Goal: Task Accomplishment & Management: Complete application form

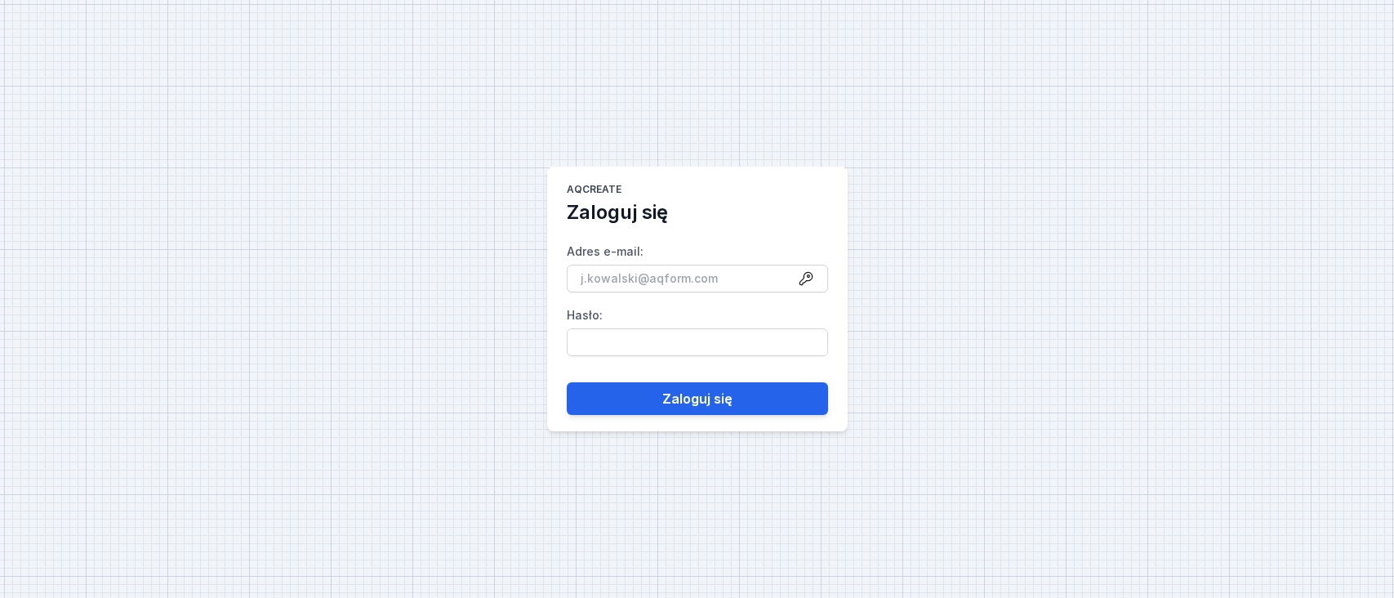
click at [808, 278] on input "Adres e-mail :" at bounding box center [697, 279] width 261 height 28
type input "[EMAIL_ADDRESS][DOMAIN_NAME]"
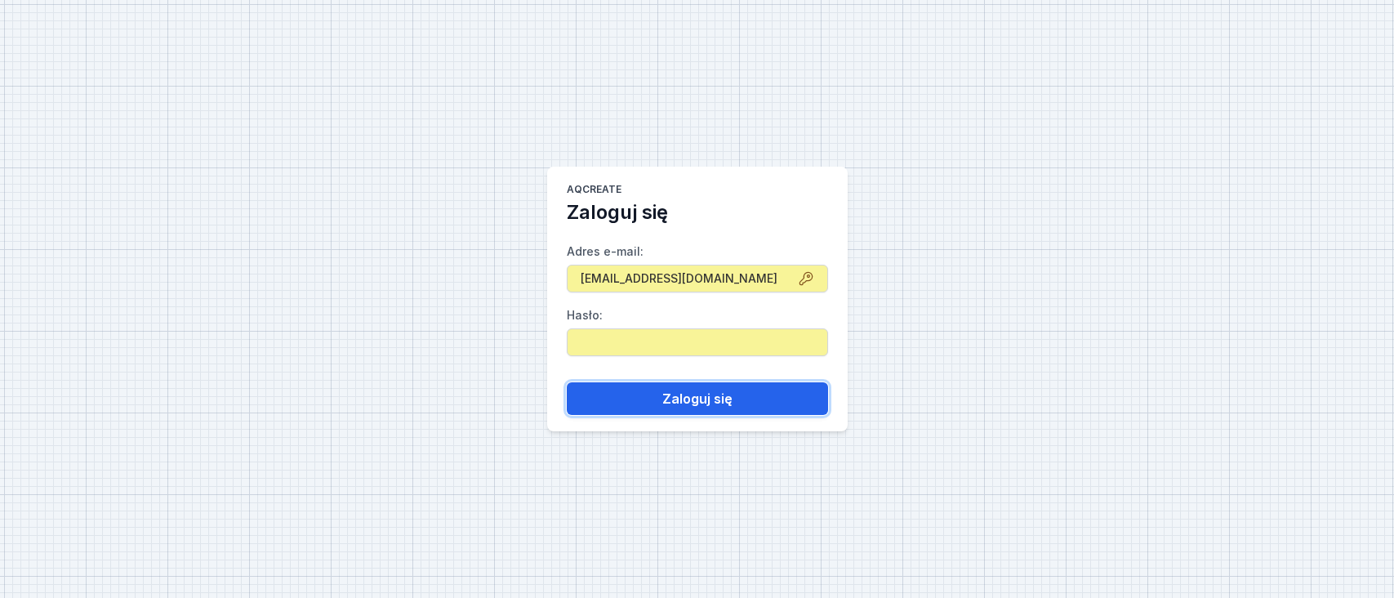
click at [690, 391] on button "Zaloguj się" at bounding box center [697, 398] width 261 height 33
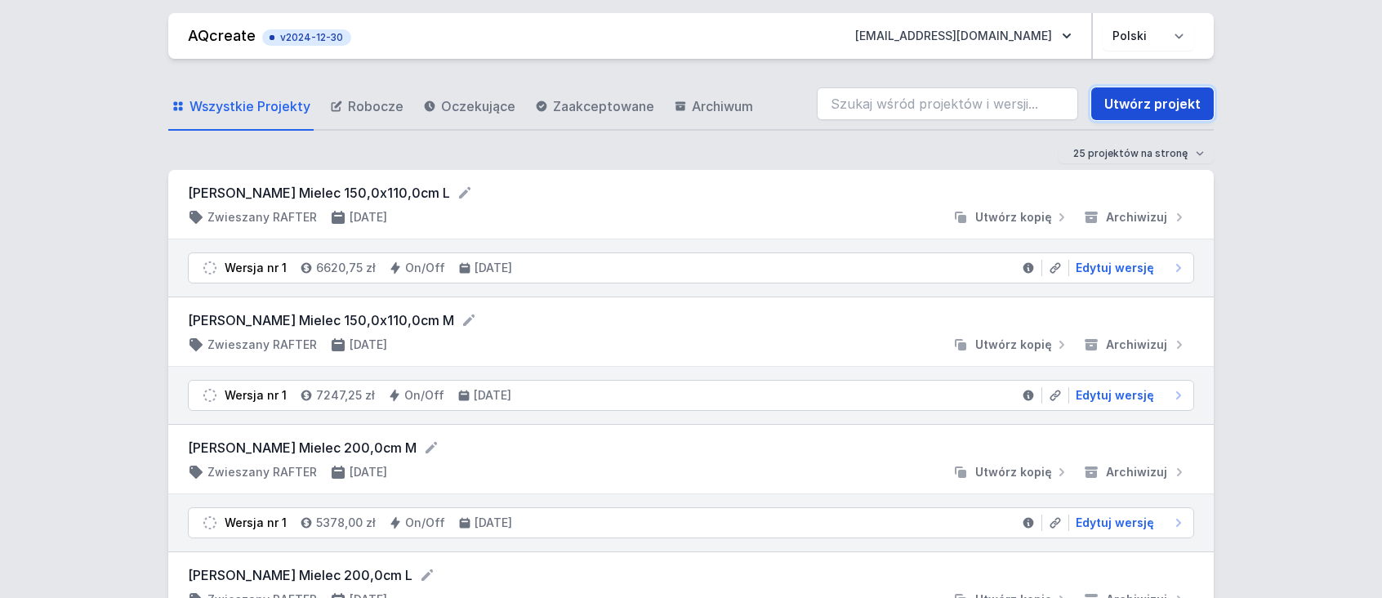
click at [1152, 109] on link "Utwórz projekt" at bounding box center [1152, 103] width 122 height 33
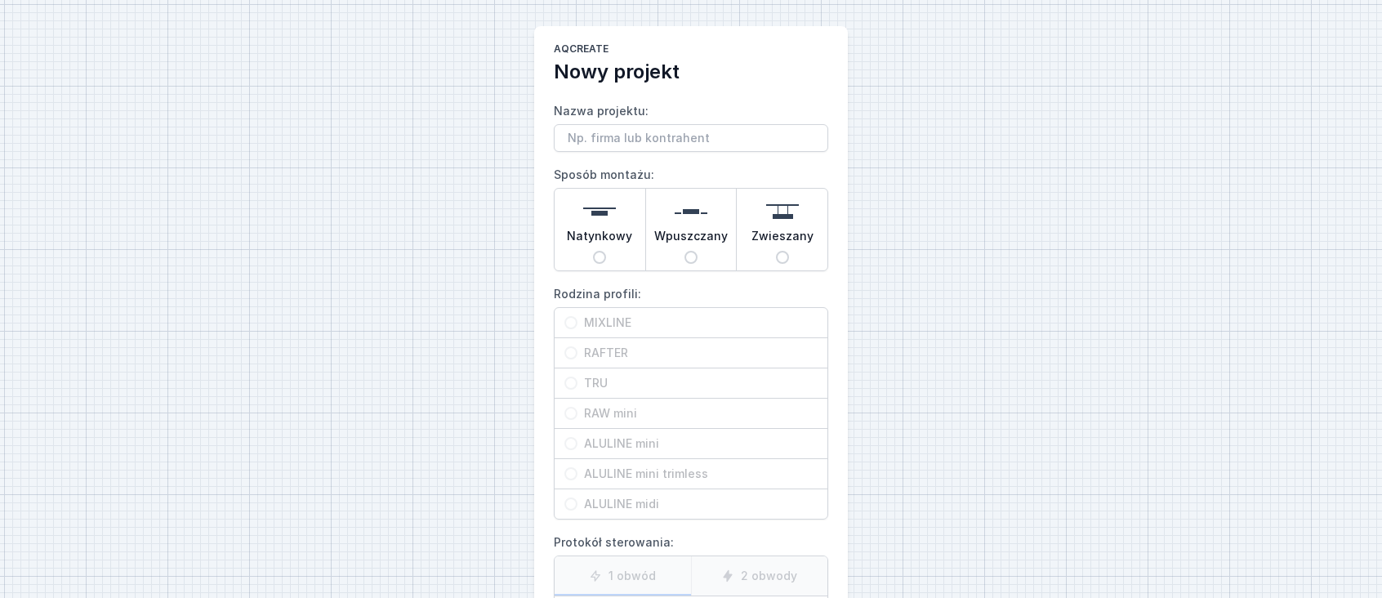
click at [692, 229] on span "Wpuszczany" at bounding box center [690, 239] width 73 height 23
click at [692, 251] on input "Wpuszczany" at bounding box center [690, 257] width 13 height 13
radio input "true"
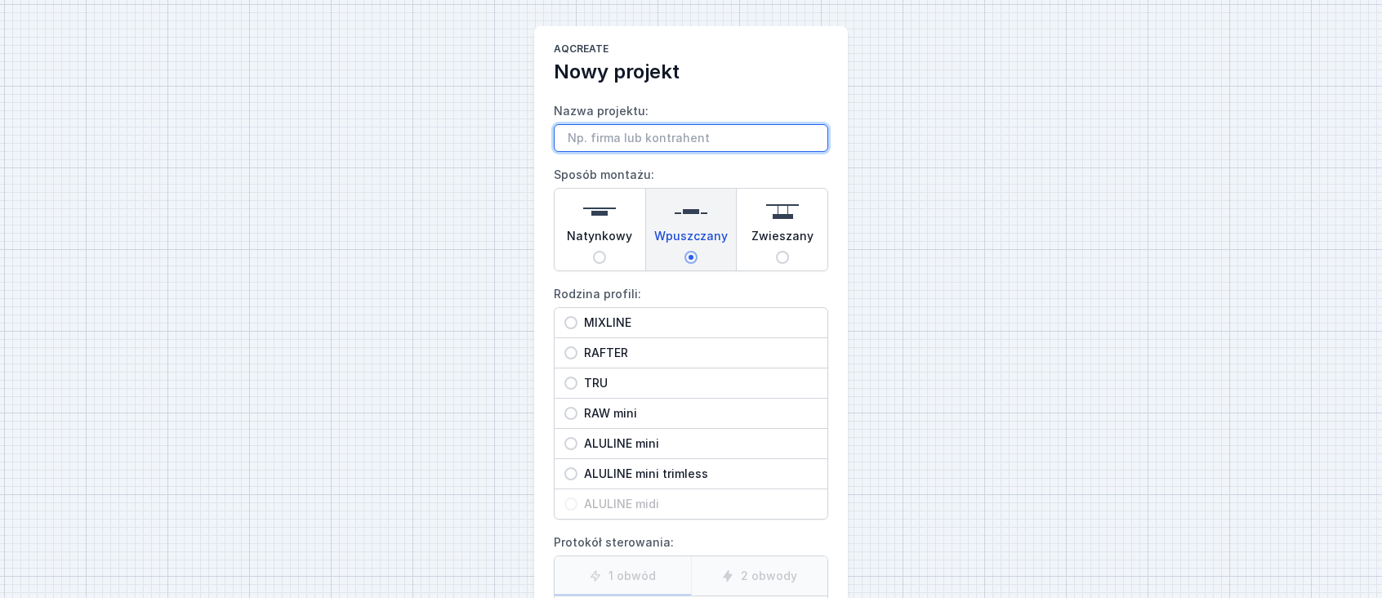
click at [608, 140] on input "Nazwa projektu:" at bounding box center [691, 138] width 274 height 28
type input "Bright zamiennik Kreona"
click at [612, 327] on span "MIXLINE" at bounding box center [697, 322] width 240 height 16
click at [577, 327] on input "MIXLINE" at bounding box center [570, 322] width 13 height 13
radio input "true"
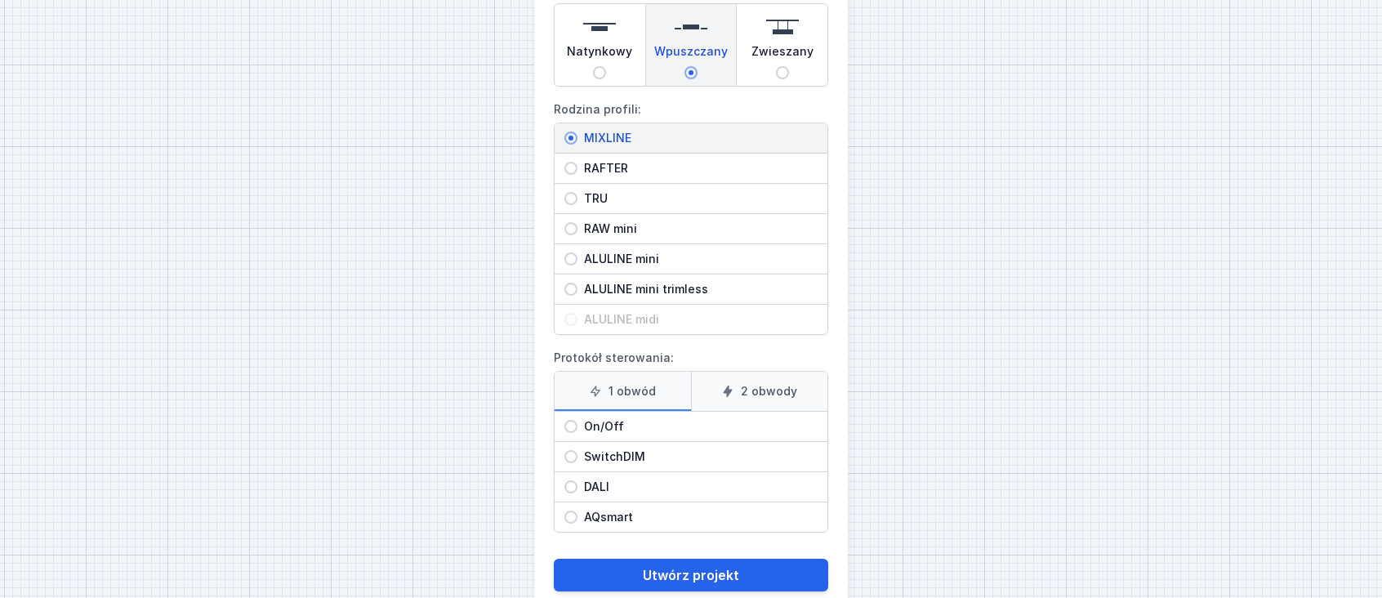
scroll to position [220, 0]
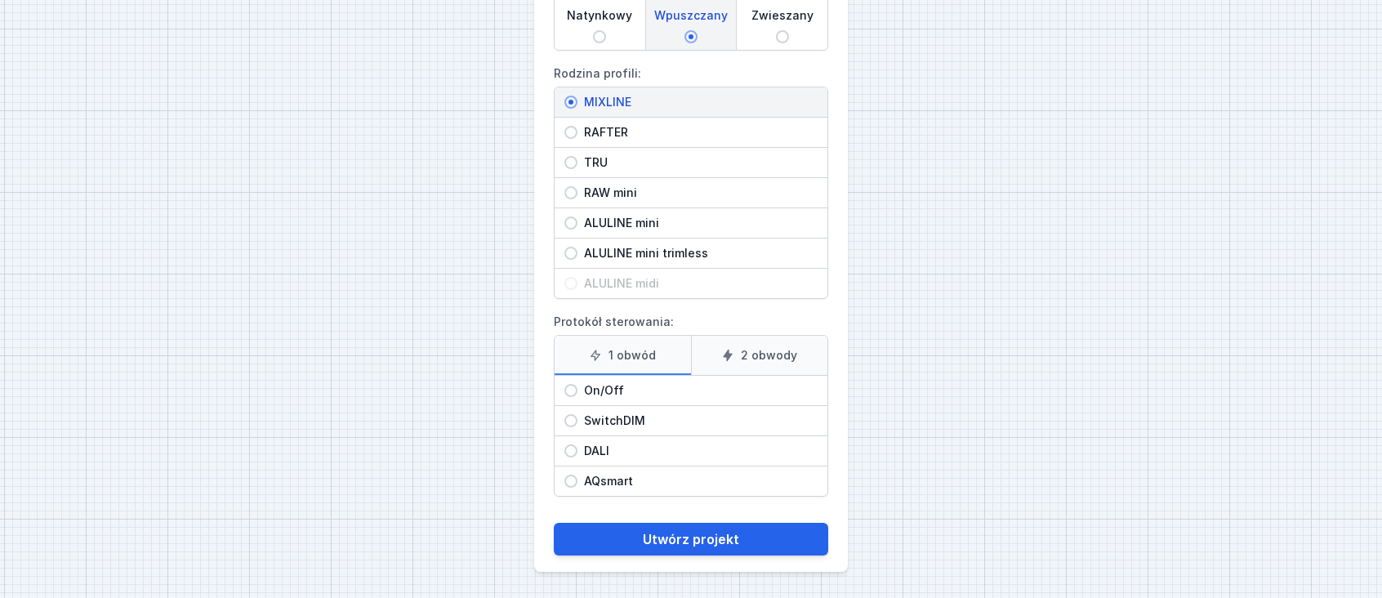
click at [581, 392] on span "On/Off" at bounding box center [697, 390] width 240 height 16
click at [577, 392] on input "On/Off" at bounding box center [570, 390] width 13 height 13
radio input "true"
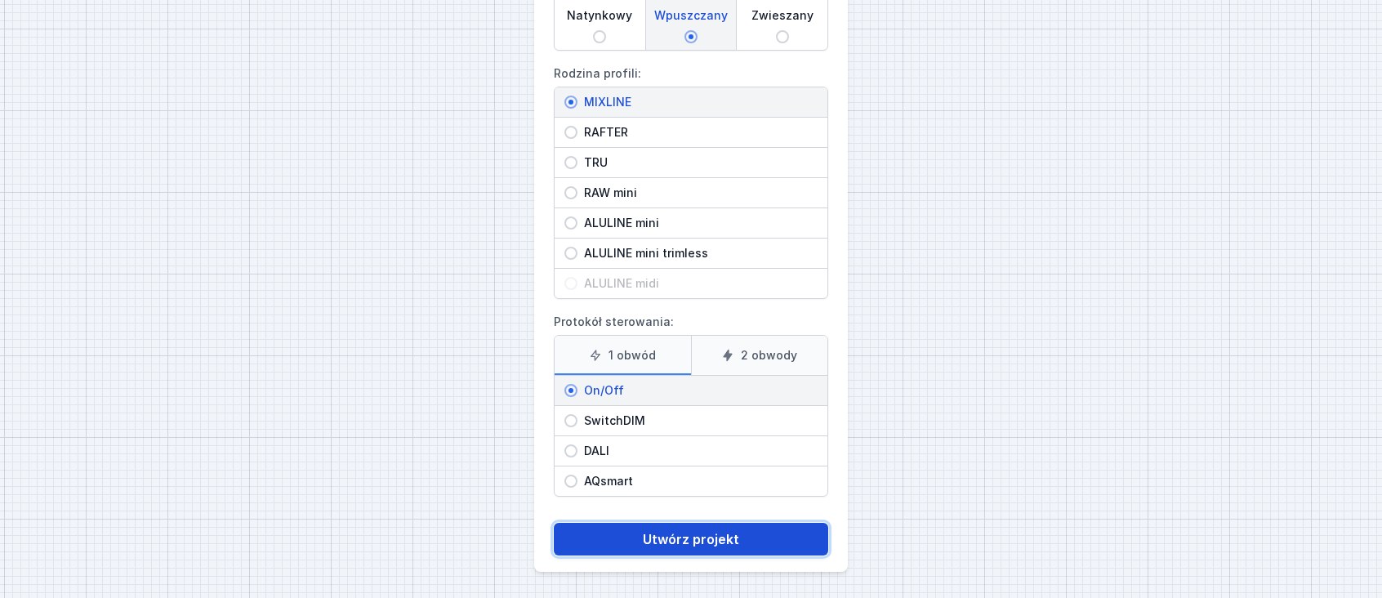
click at [692, 545] on button "Utwórz projekt" at bounding box center [691, 539] width 274 height 33
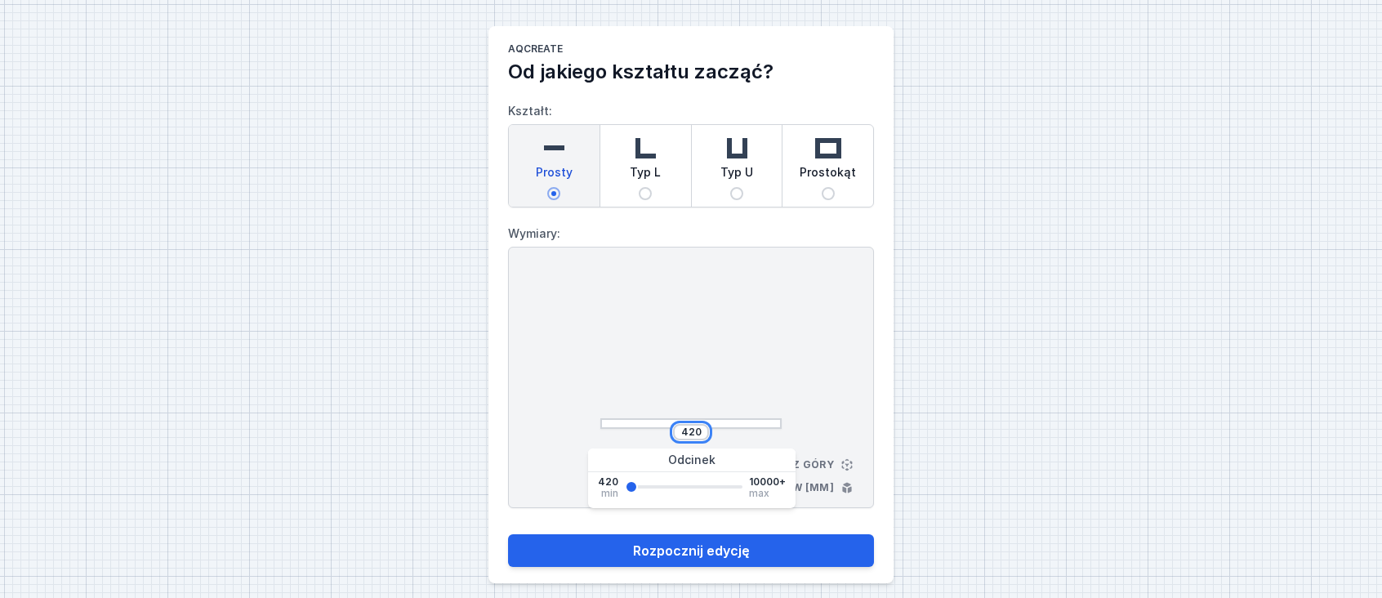
drag, startPoint x: 681, startPoint y: 431, endPoint x: 728, endPoint y: 434, distance: 47.4
click at [728, 434] on div "420" at bounding box center [690, 432] width 181 height 16
type input "750"
click at [508, 534] on button "Rozpocznij edycję" at bounding box center [691, 550] width 366 height 33
type input "750"
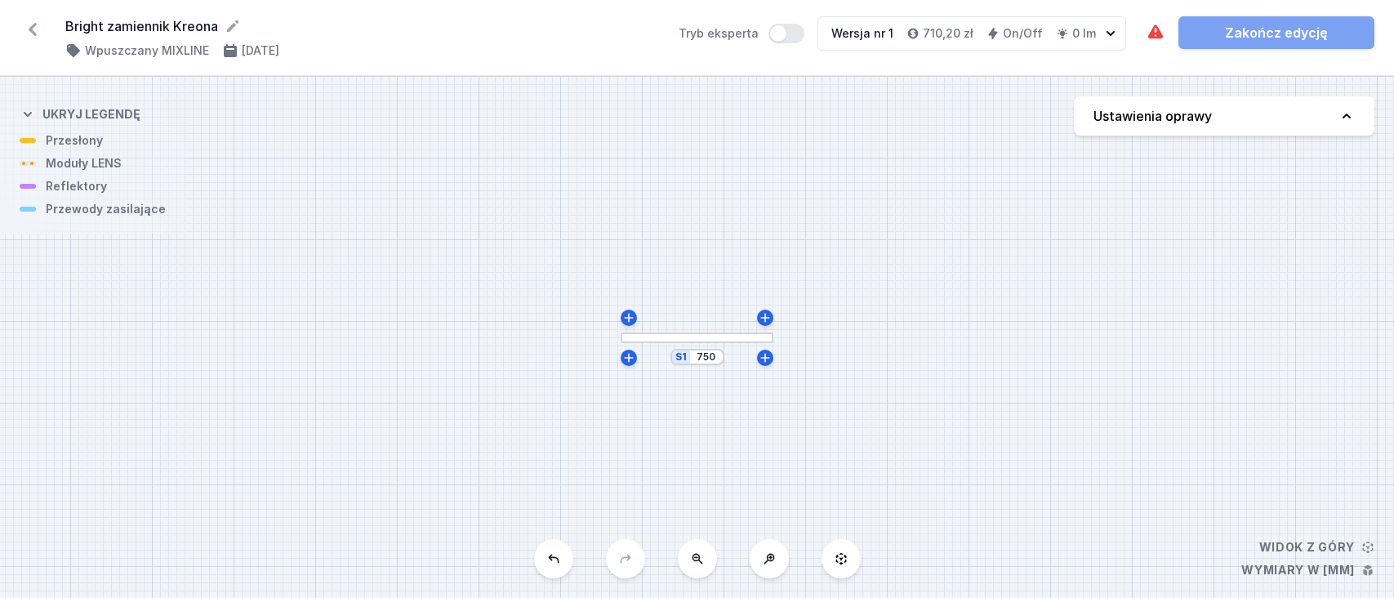
click at [853, 367] on div "S1 750" at bounding box center [697, 337] width 1394 height 521
click at [1142, 122] on h4 "Ustawienia oprawy" at bounding box center [1152, 116] width 118 height 20
select select "3000"
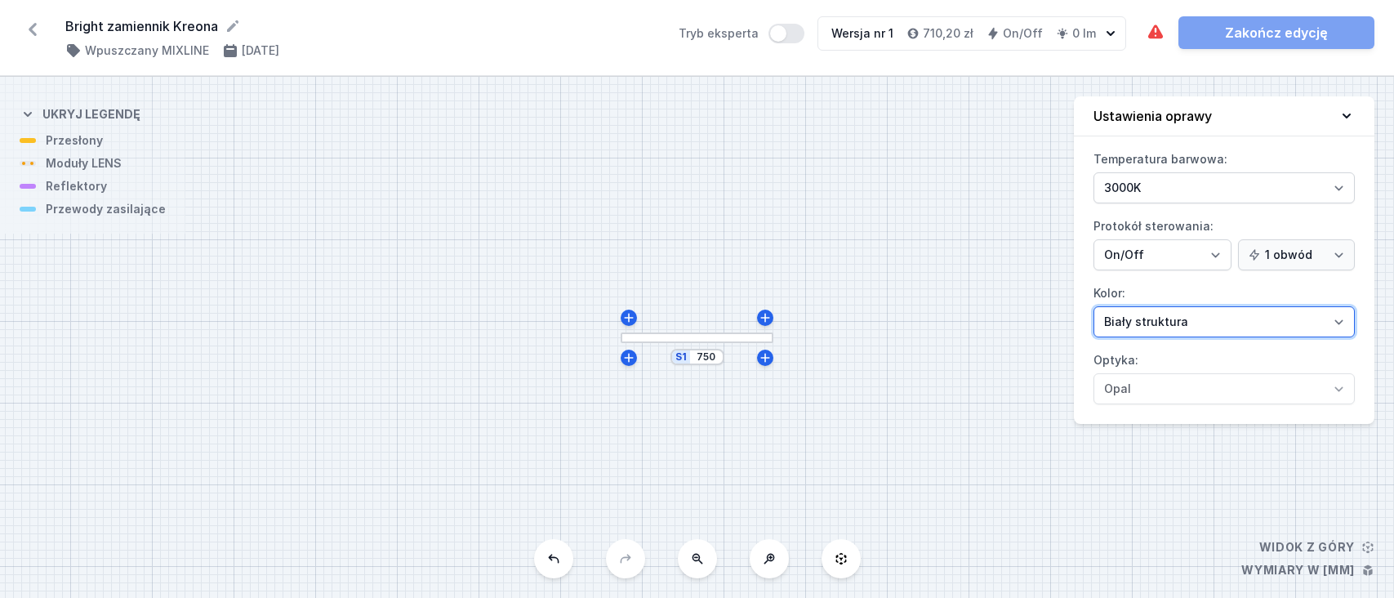
click at [1144, 320] on select "[PERSON_NAME] struktura [PERSON_NAME] struktura Złoty struktura Miedziany [PERS…" at bounding box center [1223, 321] width 261 height 31
select select "2"
click at [1093, 306] on select "[PERSON_NAME] struktura [PERSON_NAME] struktura Złoty struktura Miedziany [PERS…" at bounding box center [1223, 321] width 261 height 31
click at [895, 366] on div "S1 750" at bounding box center [697, 337] width 1394 height 521
click at [1345, 120] on icon at bounding box center [1346, 116] width 16 height 16
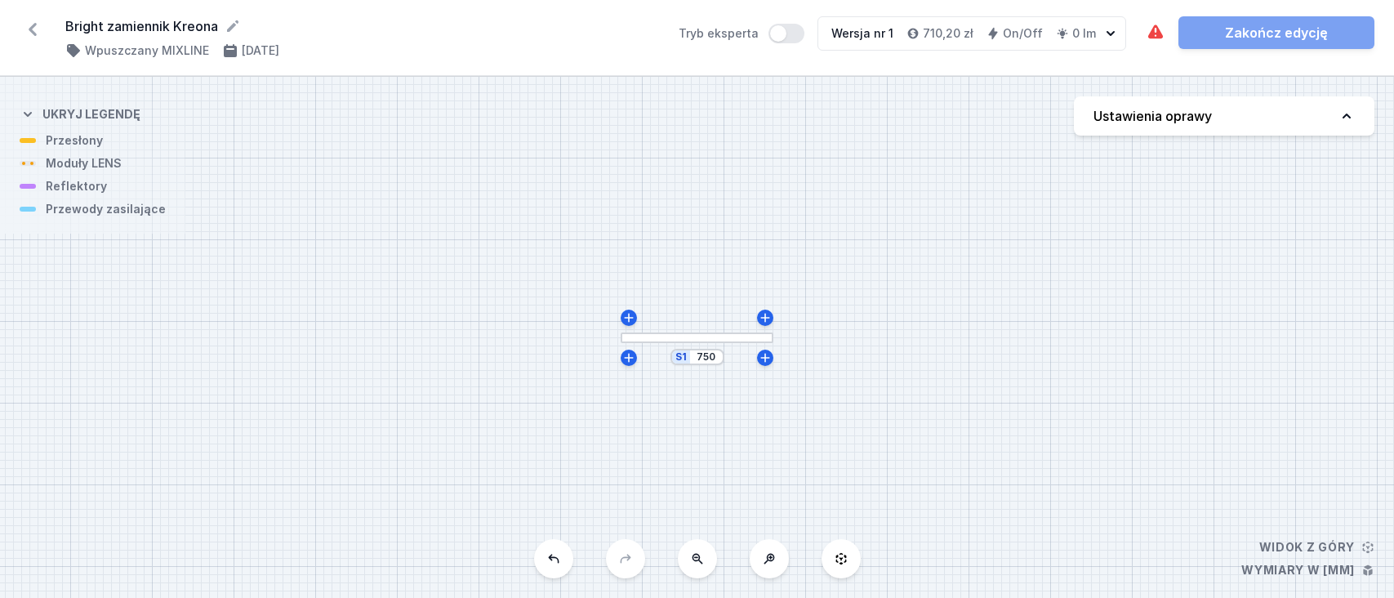
click at [881, 251] on div "S1 750" at bounding box center [697, 337] width 1394 height 521
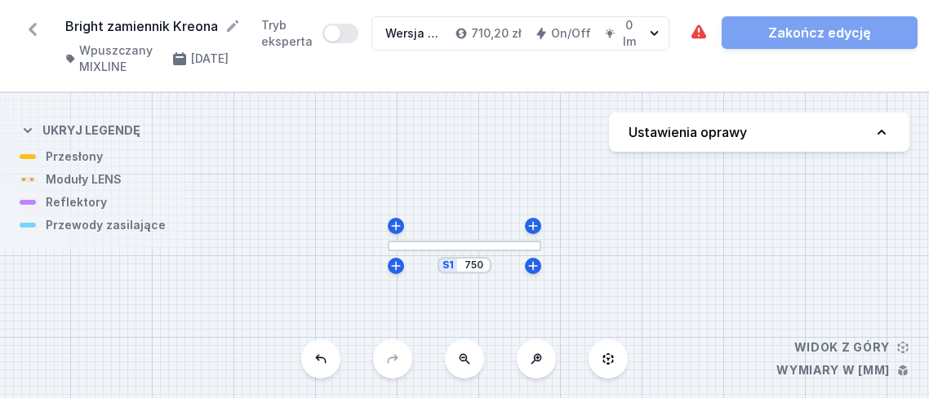
click at [482, 247] on div at bounding box center [465, 246] width 154 height 11
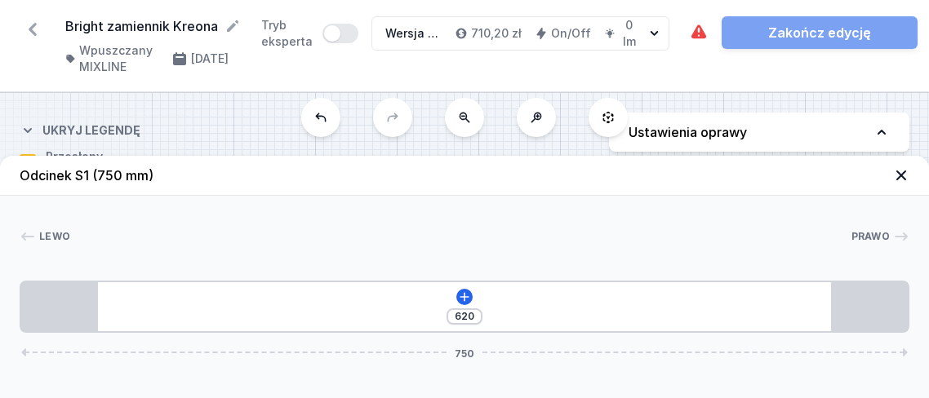
click at [898, 176] on icon at bounding box center [901, 175] width 16 height 16
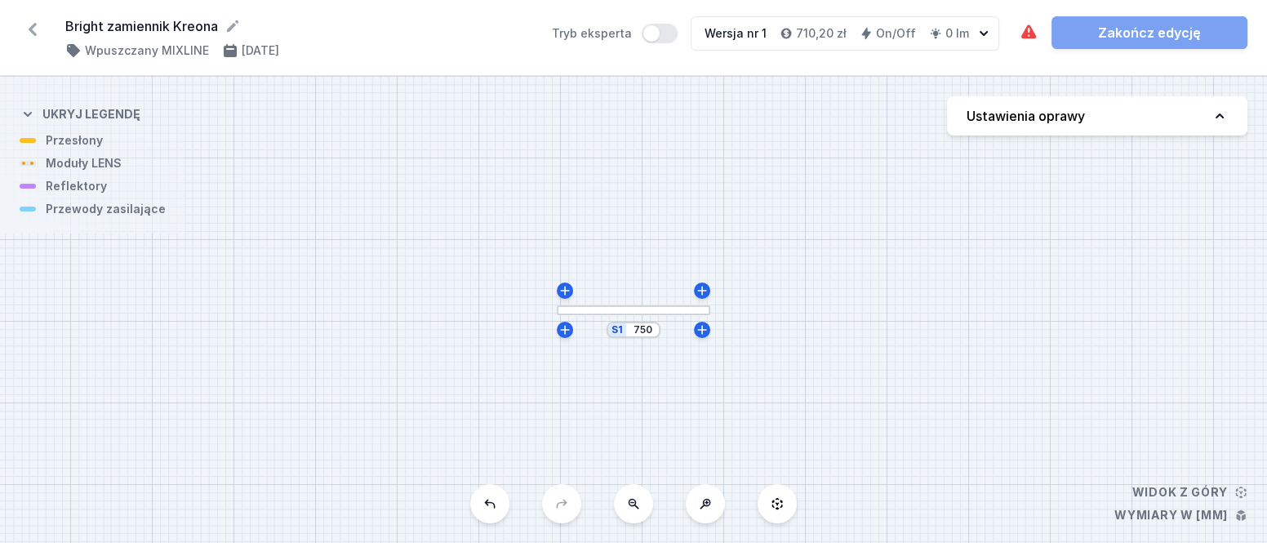
click at [1223, 117] on icon at bounding box center [1220, 116] width 8 height 5
select select "3000"
select select "2"
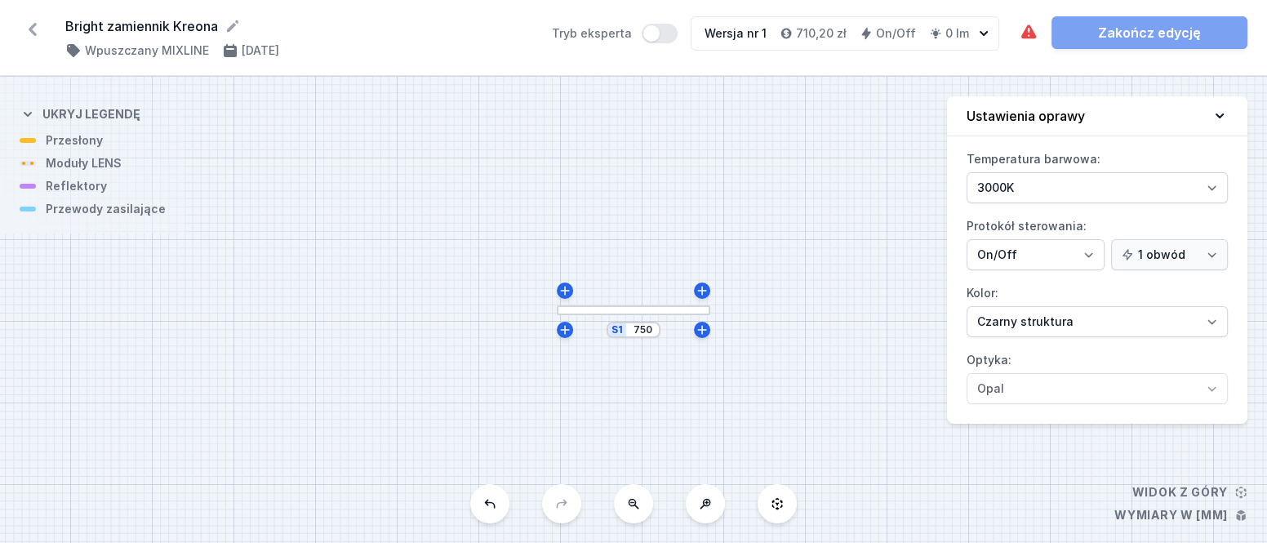
click at [858, 189] on div "S1 750" at bounding box center [633, 310] width 1267 height 466
click at [33, 20] on icon at bounding box center [33, 29] width 26 height 26
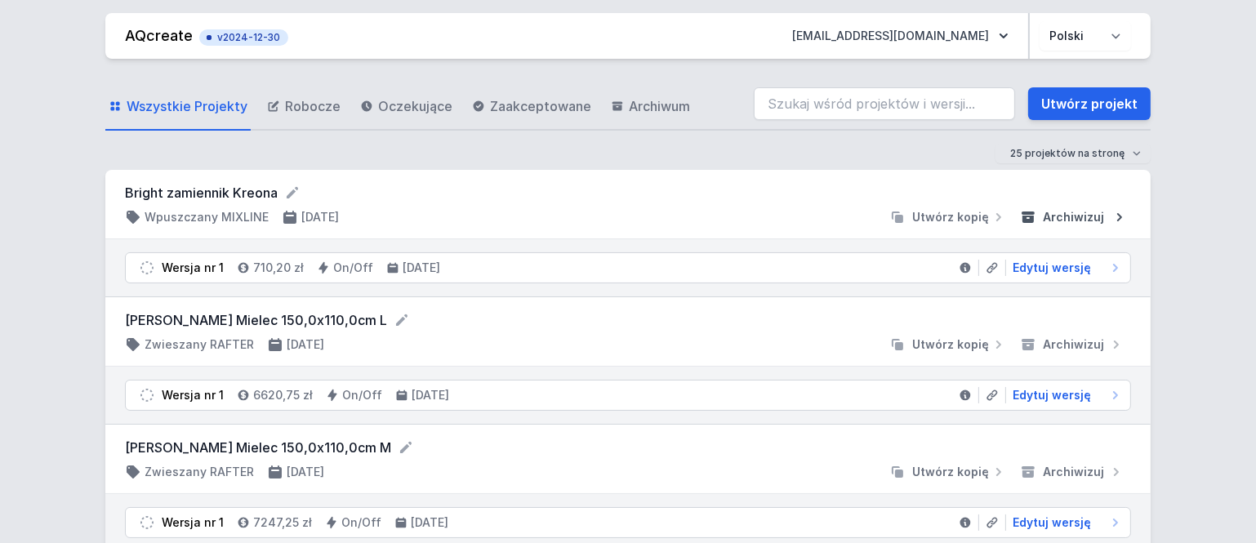
click at [1071, 216] on span "Archiwizuj" at bounding box center [1073, 217] width 61 height 16
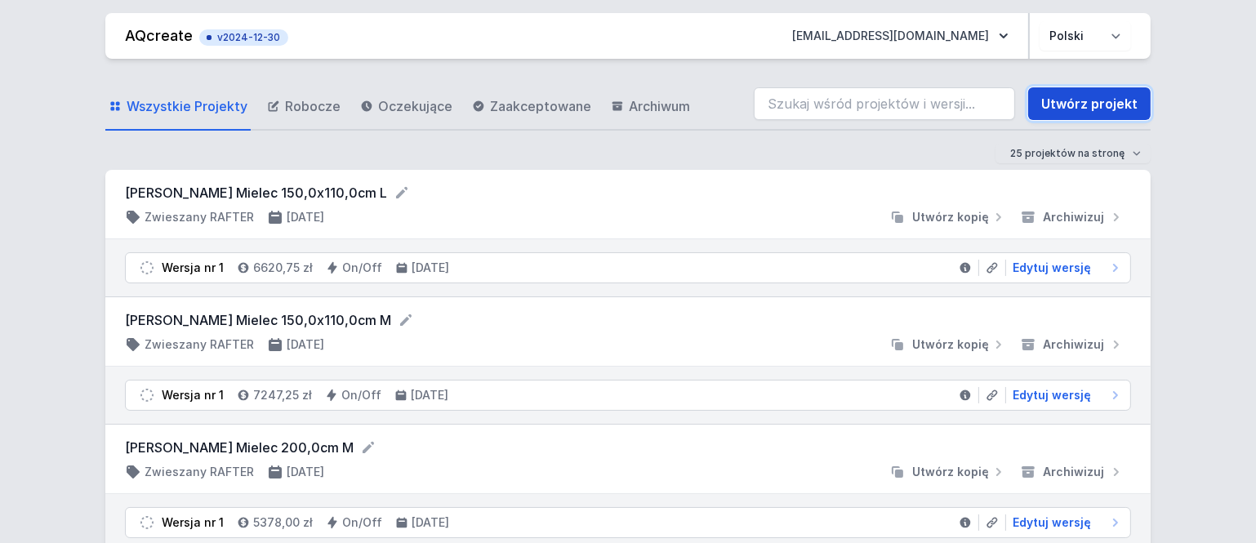
click at [1065, 109] on link "Utwórz projekt" at bounding box center [1089, 103] width 122 height 33
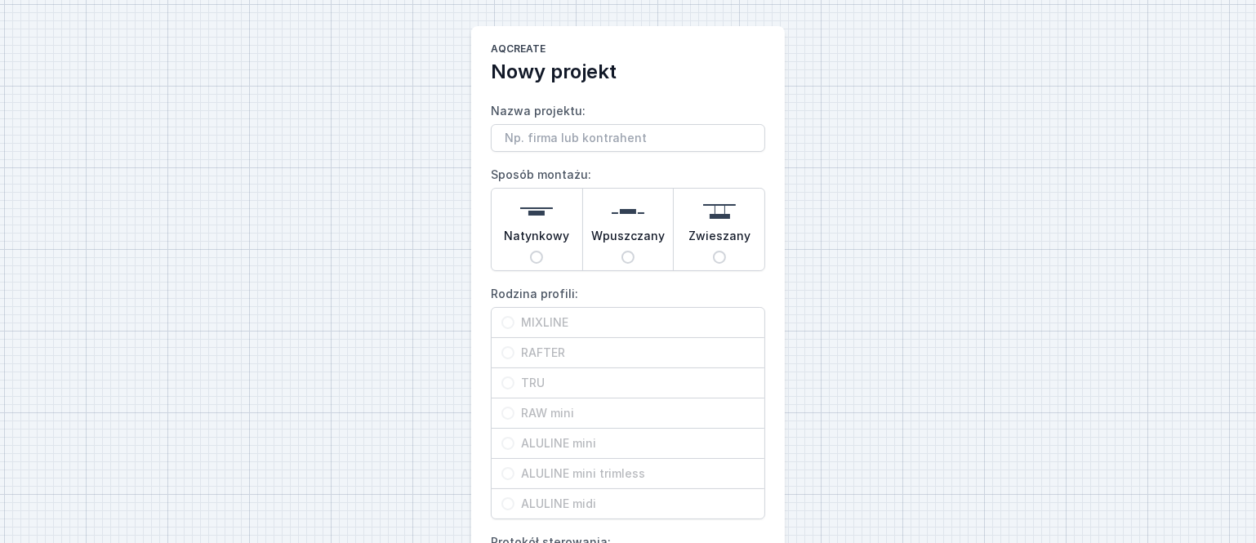
click at [619, 229] on span "Wpuszczany" at bounding box center [627, 239] width 73 height 23
click at [621, 251] on input "Wpuszczany" at bounding box center [627, 257] width 13 height 13
radio input "true"
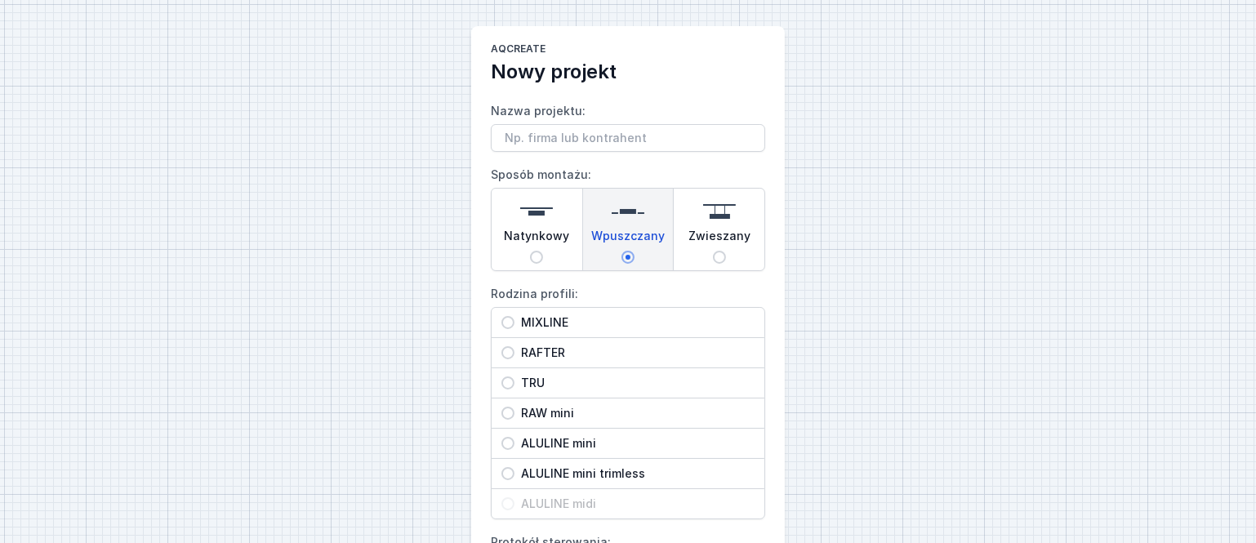
click at [541, 350] on span "RAFTER" at bounding box center [634, 353] width 240 height 16
click at [514, 350] on input "RAFTER" at bounding box center [507, 352] width 13 height 13
radio input "true"
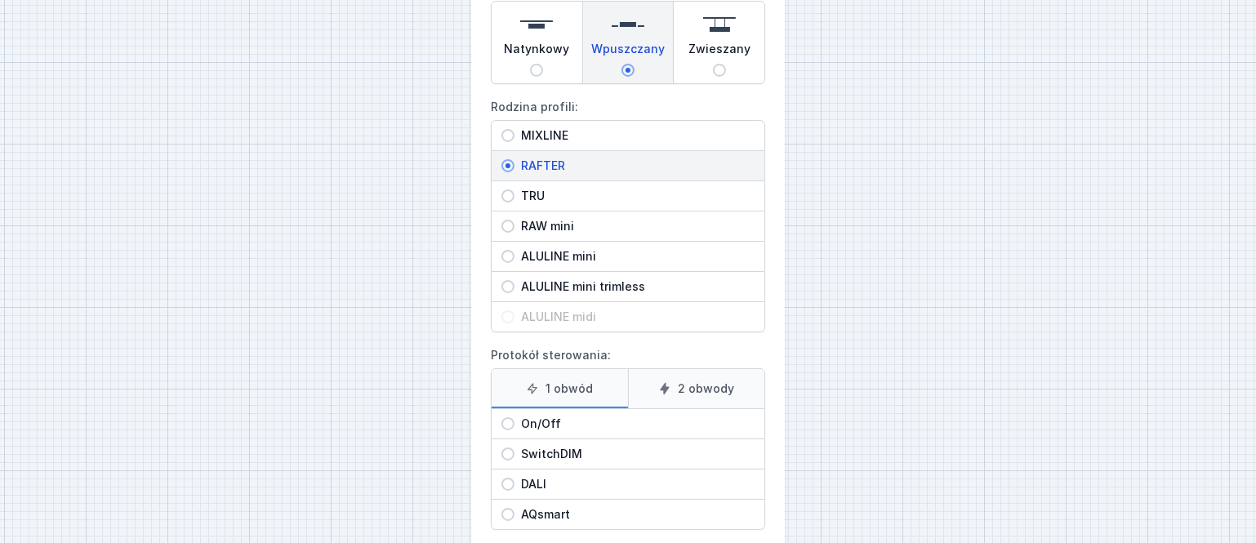
scroll to position [222, 0]
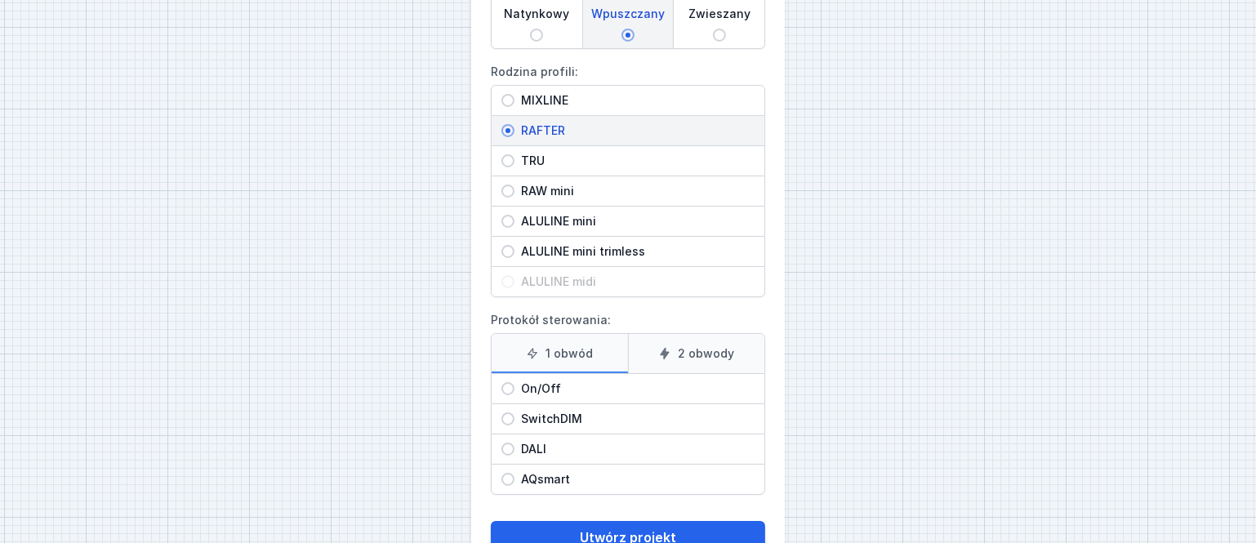
click at [512, 384] on input "On/Off" at bounding box center [507, 388] width 13 height 13
radio input "true"
drag, startPoint x: 616, startPoint y: 526, endPoint x: 901, endPoint y: 391, distance: 315.2
click at [901, 391] on div "AQcreate Nowy projekt Nazwa projektu: Sposób montażu: Natynkowy Wpuszczany Zwie…" at bounding box center [628, 187] width 1256 height 818
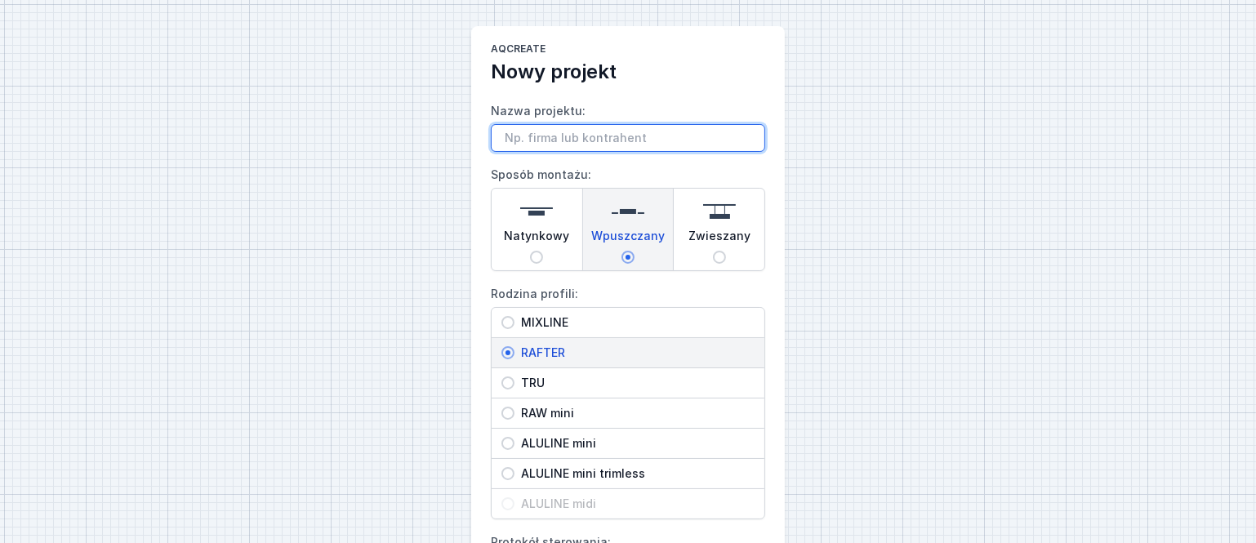
click at [545, 126] on input "Nazwa projektu:" at bounding box center [628, 138] width 274 height 28
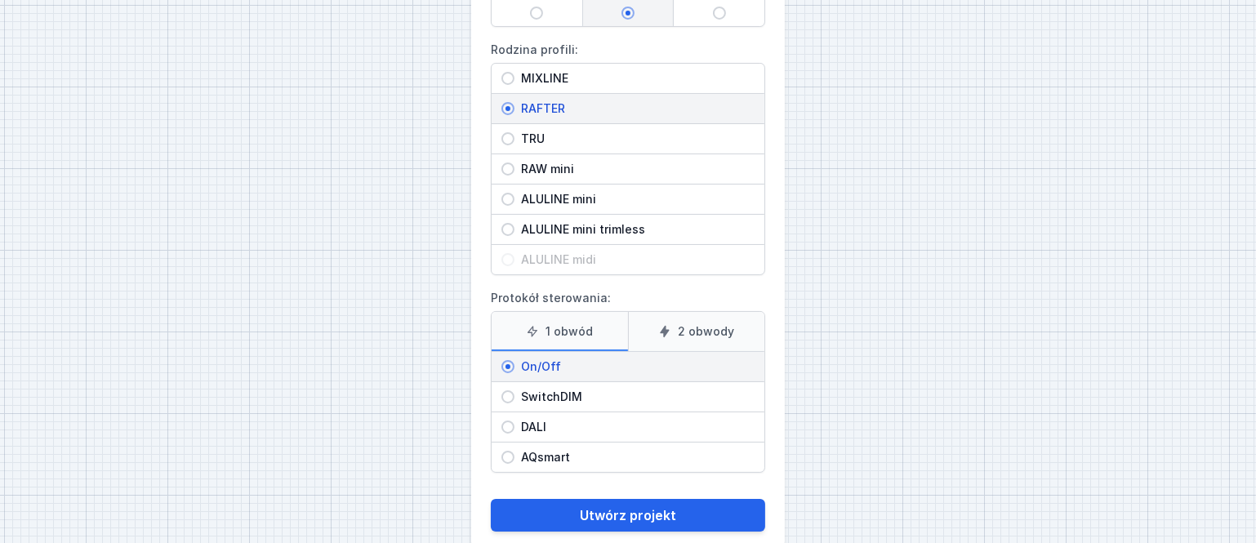
scroll to position [273, 0]
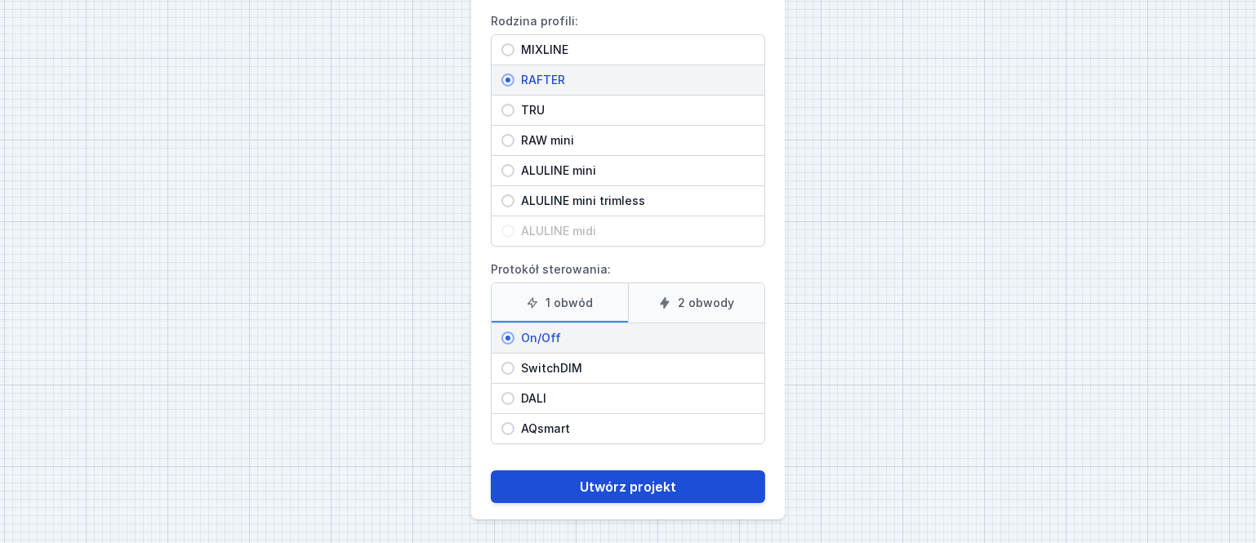
type input "Bright / Kreon I"
click at [611, 488] on button "Utwórz projekt" at bounding box center [628, 486] width 274 height 33
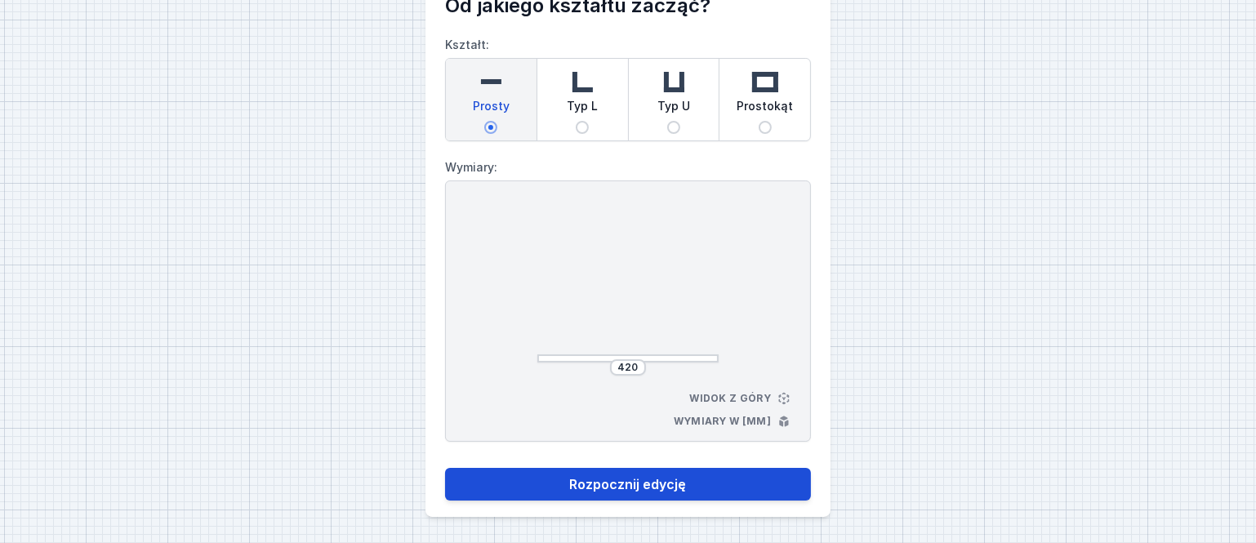
scroll to position [65, 0]
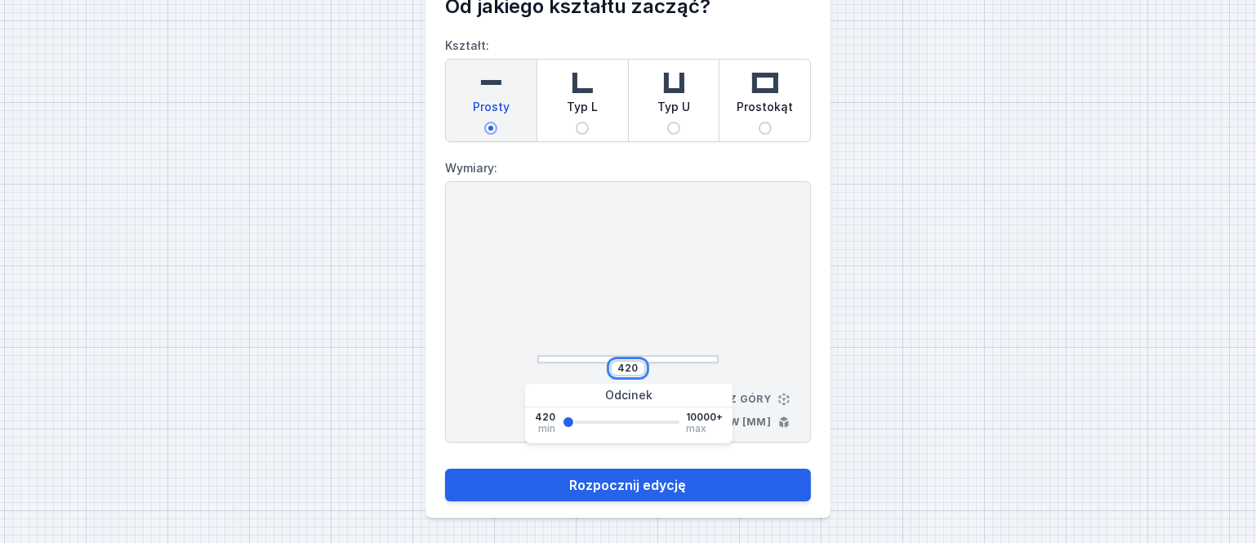
drag, startPoint x: 621, startPoint y: 362, endPoint x: 641, endPoint y: 362, distance: 20.4
click at [641, 362] on div "420" at bounding box center [628, 368] width 36 height 16
type input "750"
click at [445, 469] on button "Rozpocznij edycję" at bounding box center [628, 485] width 366 height 33
type input "750"
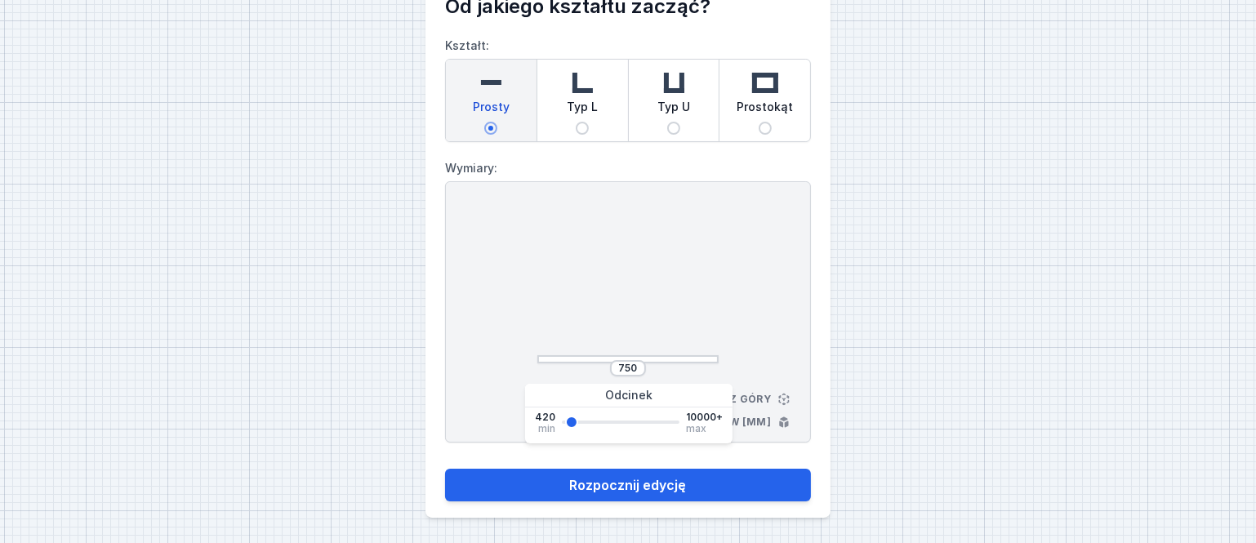
select select "M"
select select "3000"
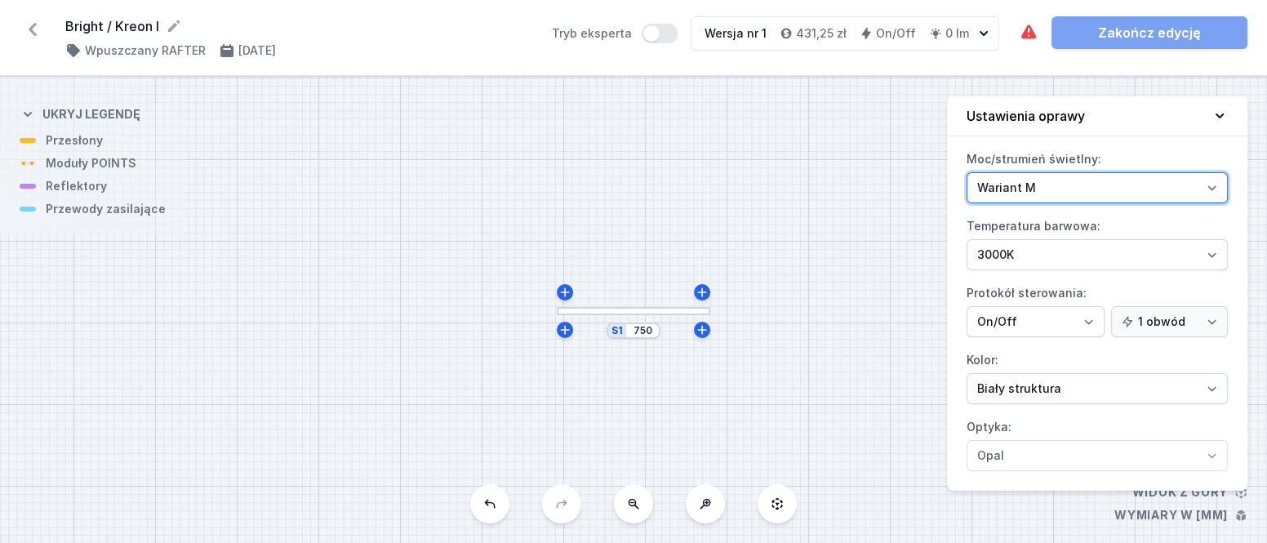
click at [1022, 186] on select "Wariant L Wariant M" at bounding box center [1097, 187] width 261 height 31
select select "L"
click at [967, 172] on select "Wariant L Wariant M" at bounding box center [1097, 187] width 261 height 31
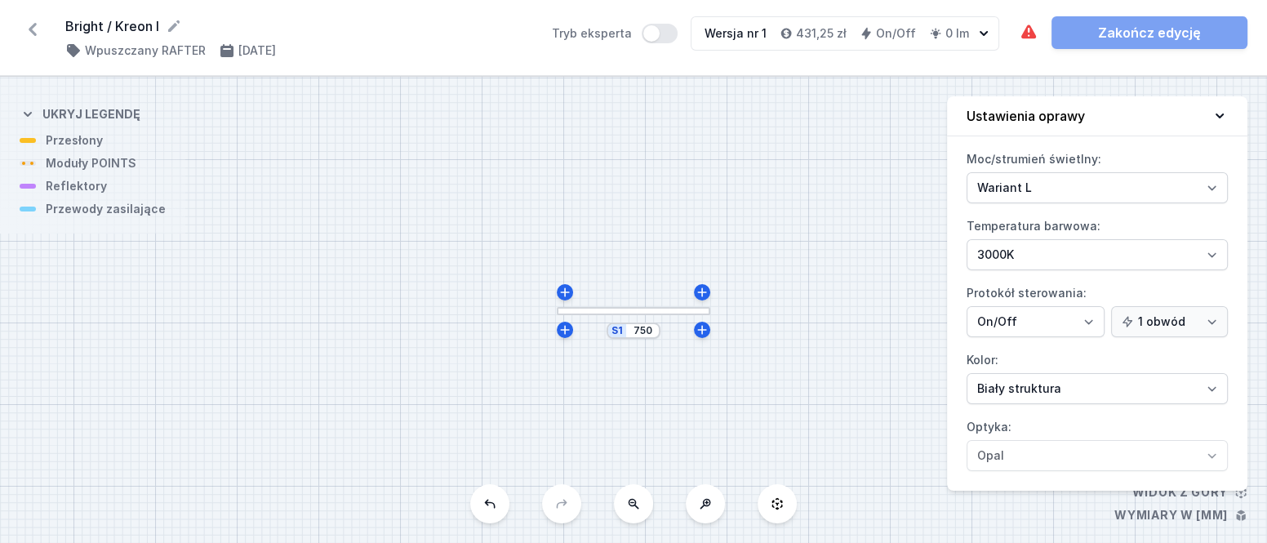
click at [870, 366] on div "S1 750" at bounding box center [633, 310] width 1267 height 466
click at [81, 167] on div "S1 750" at bounding box center [633, 310] width 1267 height 466
click at [881, 410] on div "S1 750" at bounding box center [633, 310] width 1267 height 466
click at [1219, 115] on icon at bounding box center [1220, 116] width 16 height 16
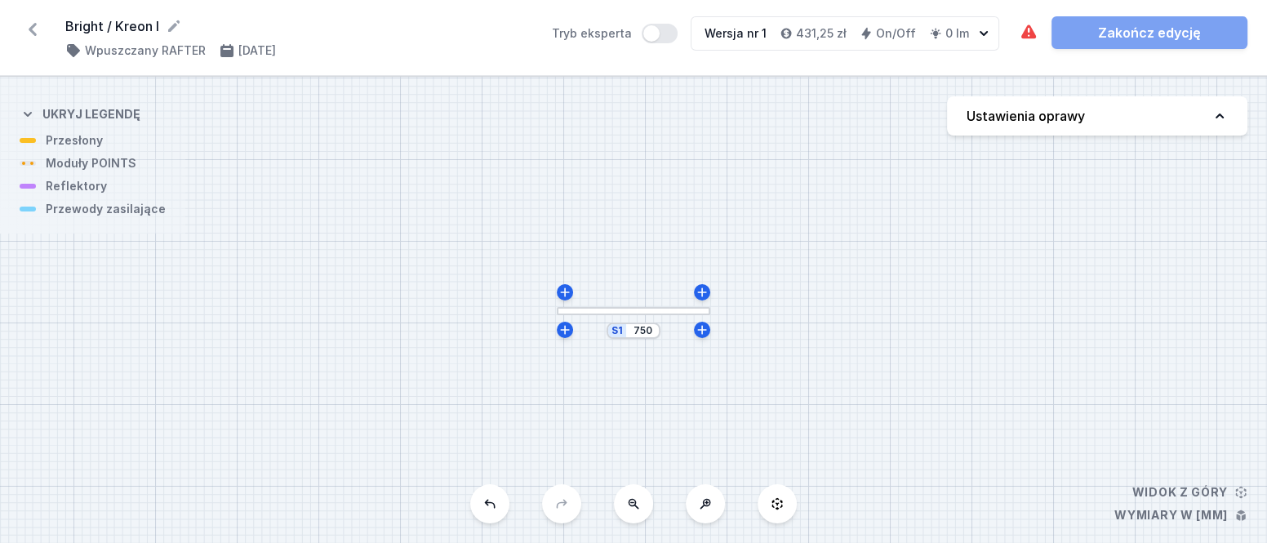
click at [648, 310] on div at bounding box center [634, 311] width 154 height 8
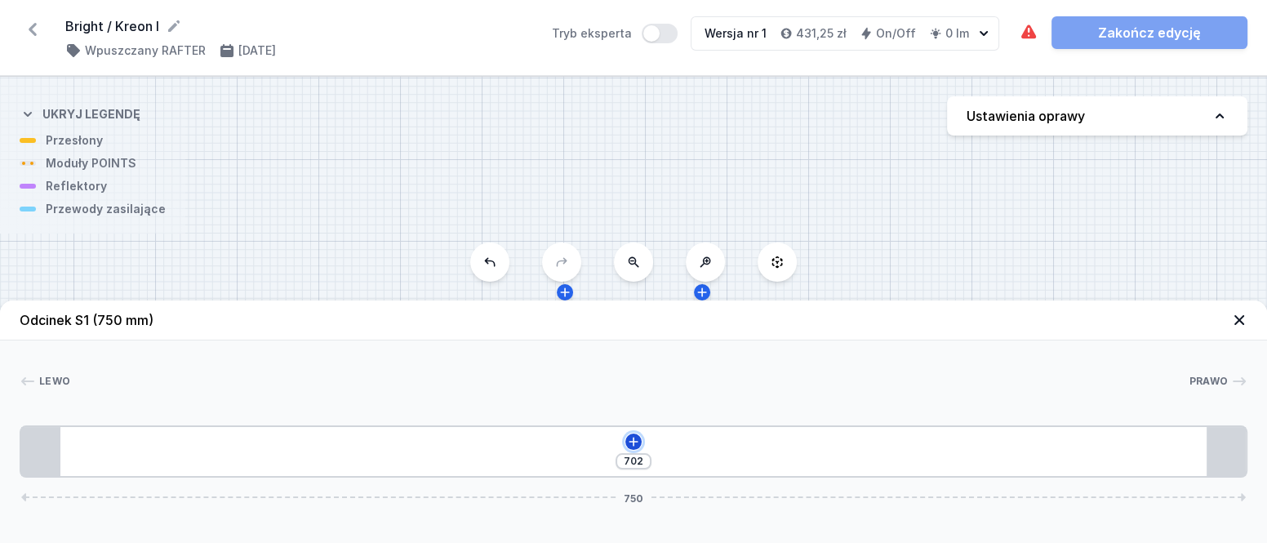
click at [635, 443] on icon at bounding box center [633, 441] width 13 height 13
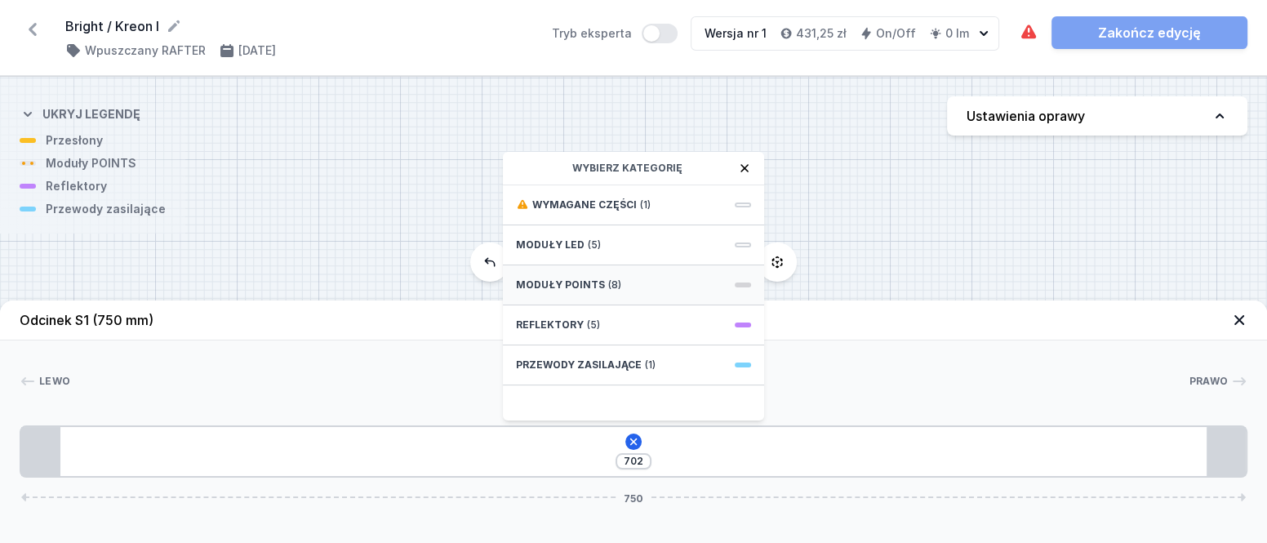
click at [594, 279] on span "Moduły POINTS" at bounding box center [560, 284] width 89 height 13
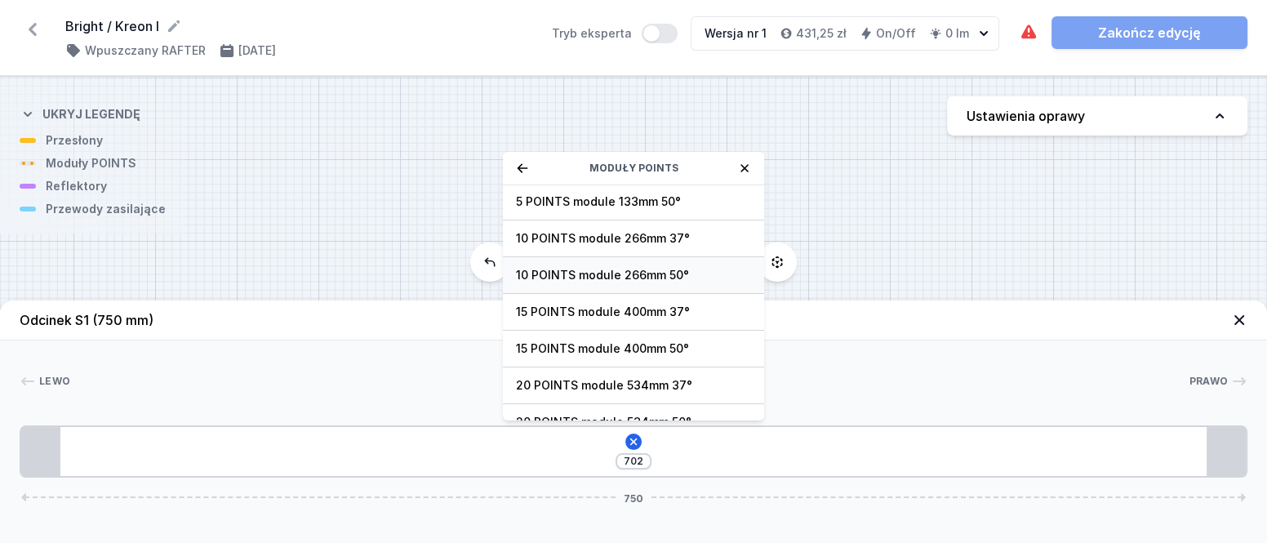
scroll to position [57, 0]
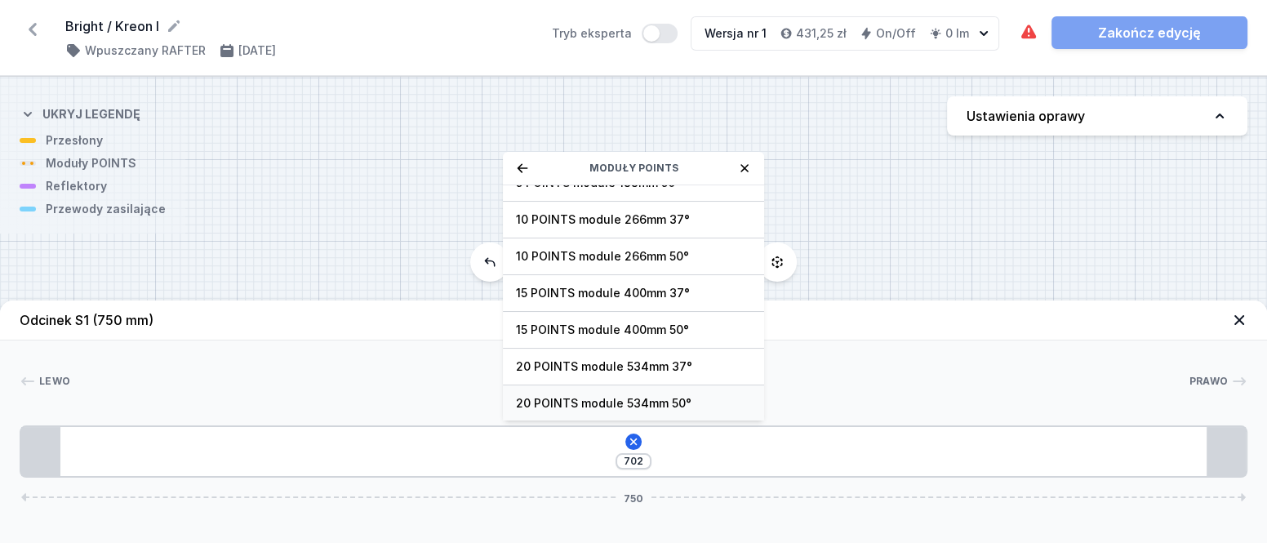
click at [645, 389] on div "20 POINTS module 534mm 50°" at bounding box center [633, 403] width 261 height 37
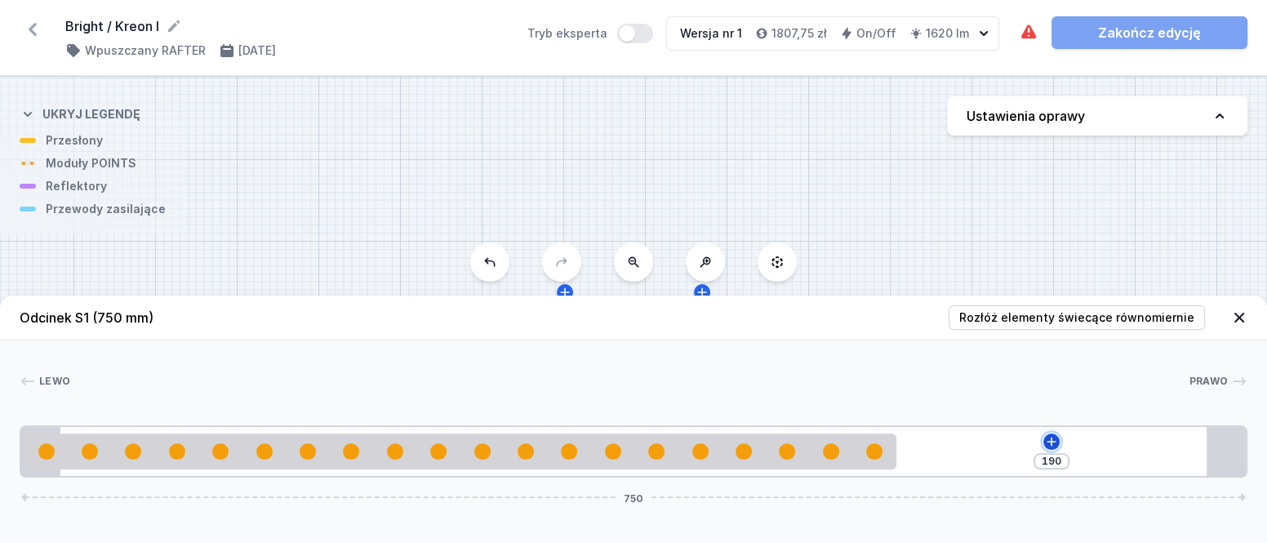
click at [1053, 439] on icon at bounding box center [1051, 441] width 13 height 13
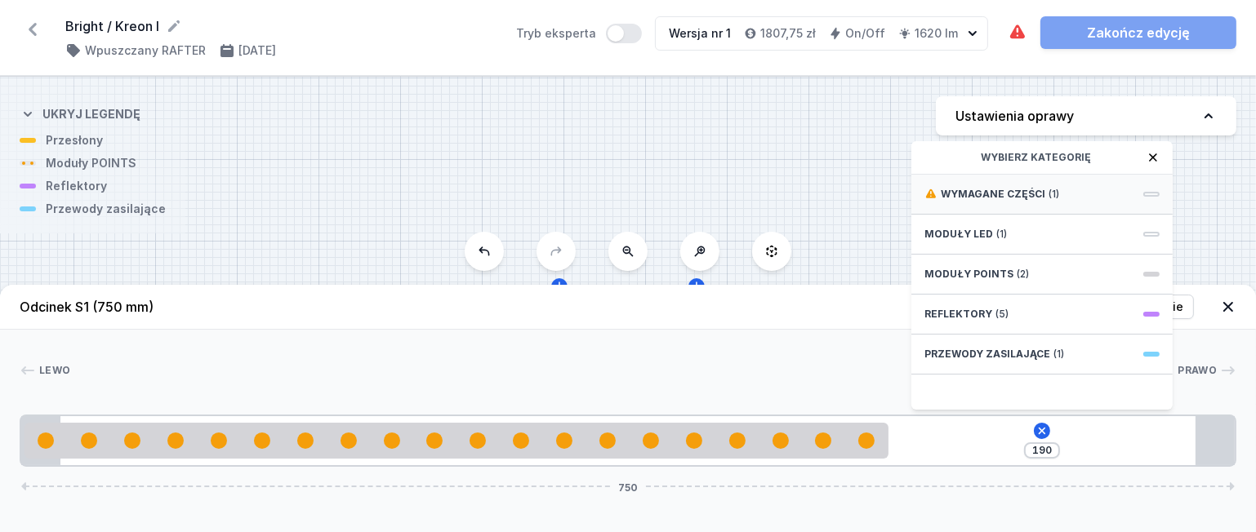
click at [1015, 201] on span "Wymagane części" at bounding box center [993, 194] width 105 height 13
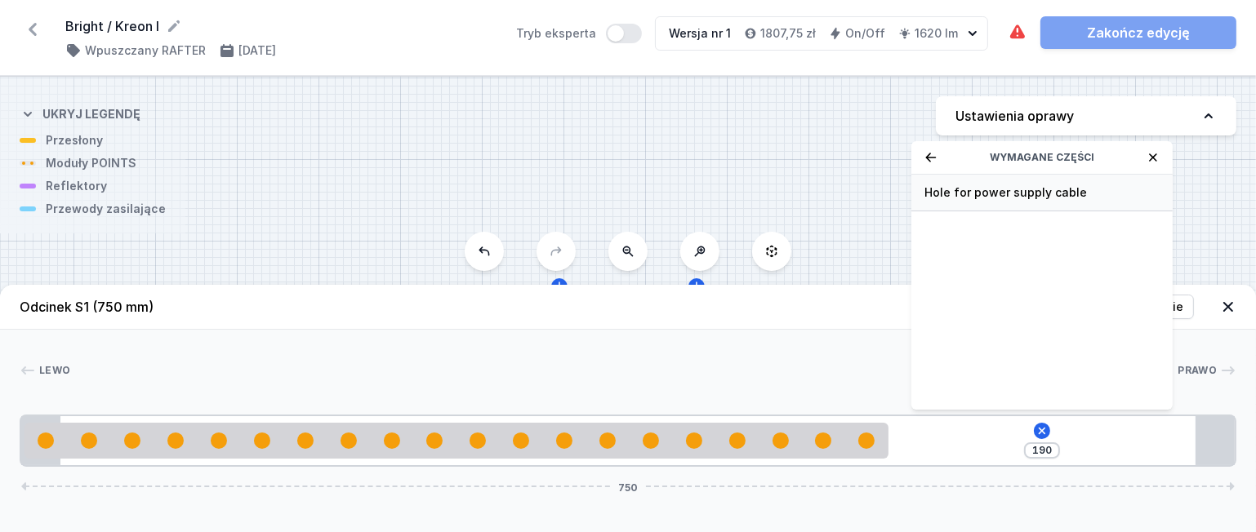
click at [988, 200] on span "Hole for power supply cable" at bounding box center [1041, 193] width 235 height 16
type input "120"
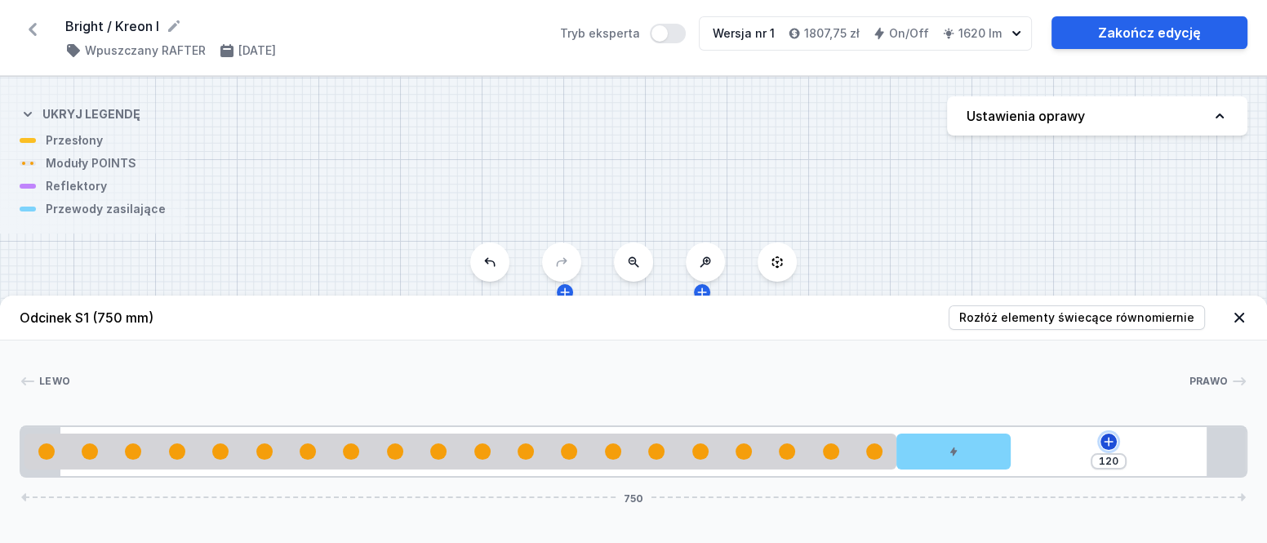
click at [1112, 446] on icon at bounding box center [1108, 441] width 13 height 13
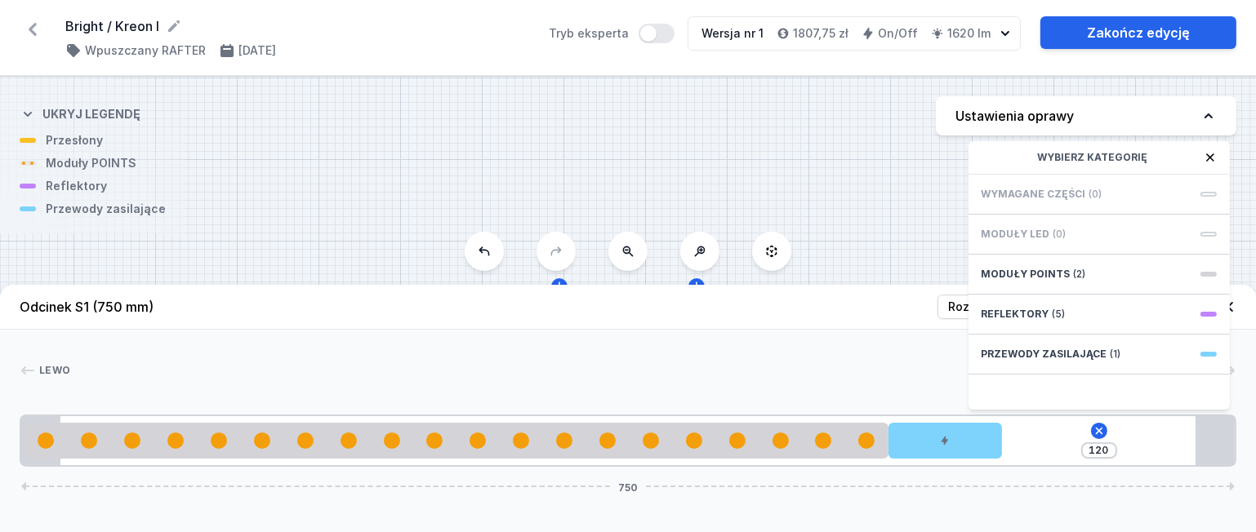
click at [1044, 215] on div "Wymagane części (0)" at bounding box center [1098, 195] width 261 height 40
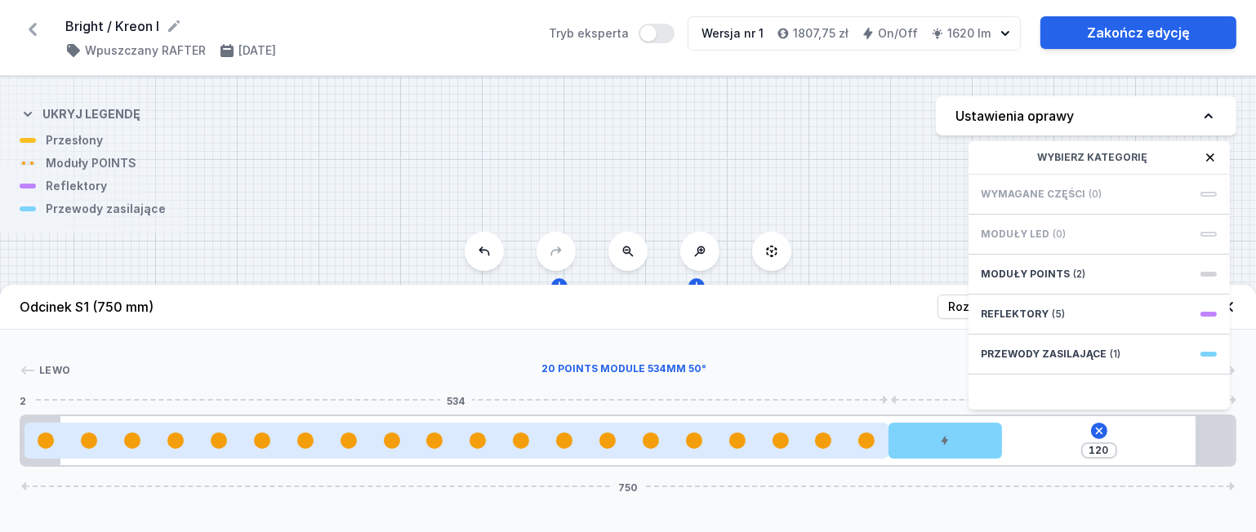
click at [749, 459] on div at bounding box center [456, 441] width 864 height 36
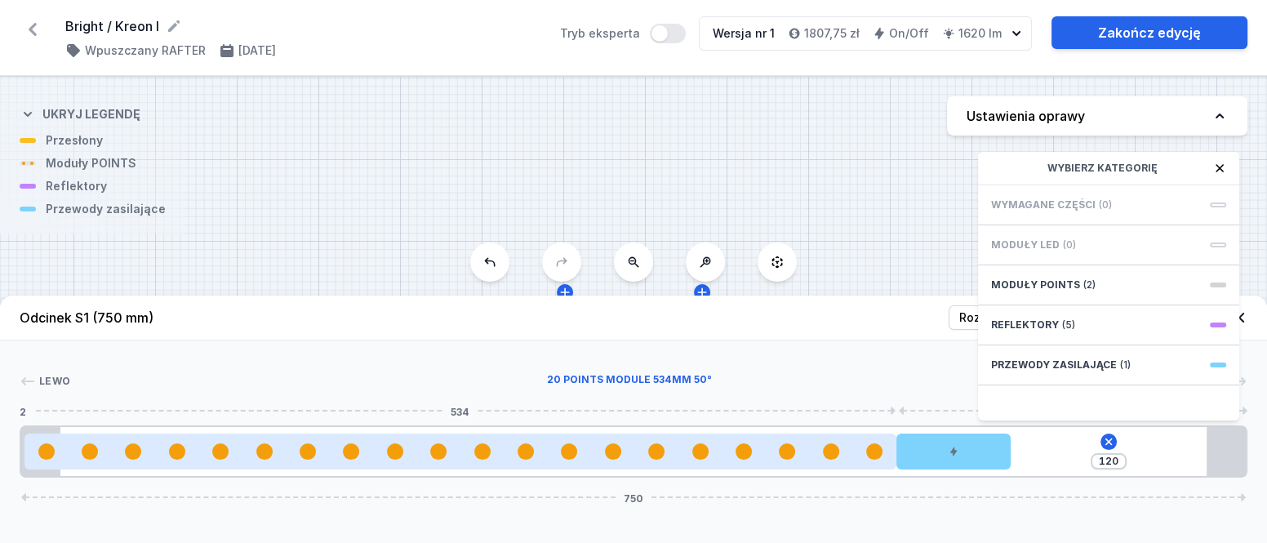
select select "2984"
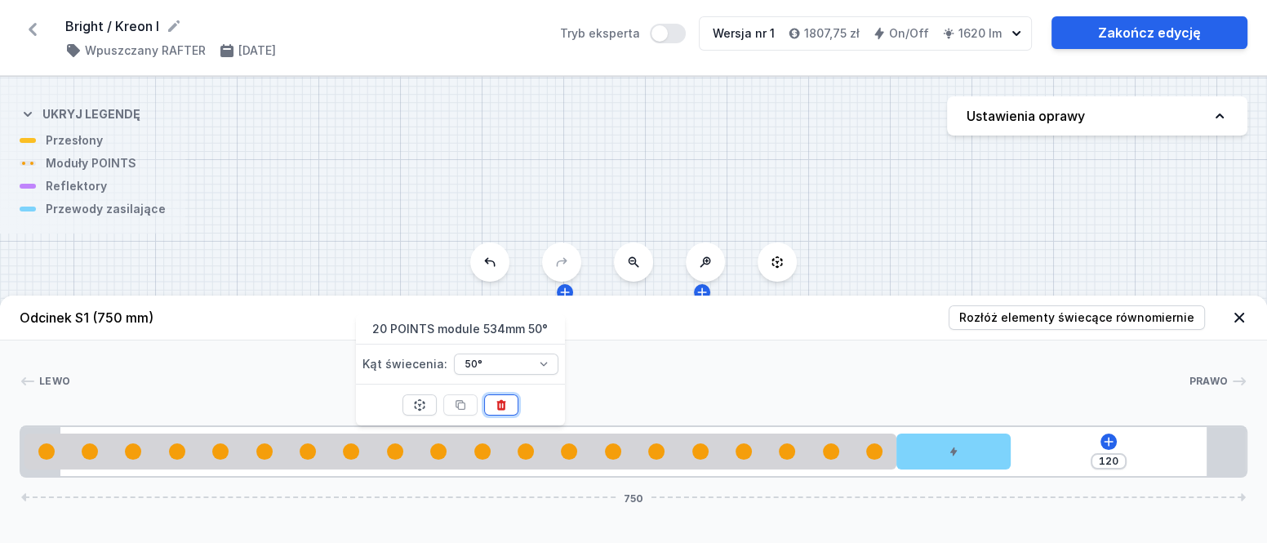
click at [499, 405] on icon at bounding box center [501, 404] width 13 height 13
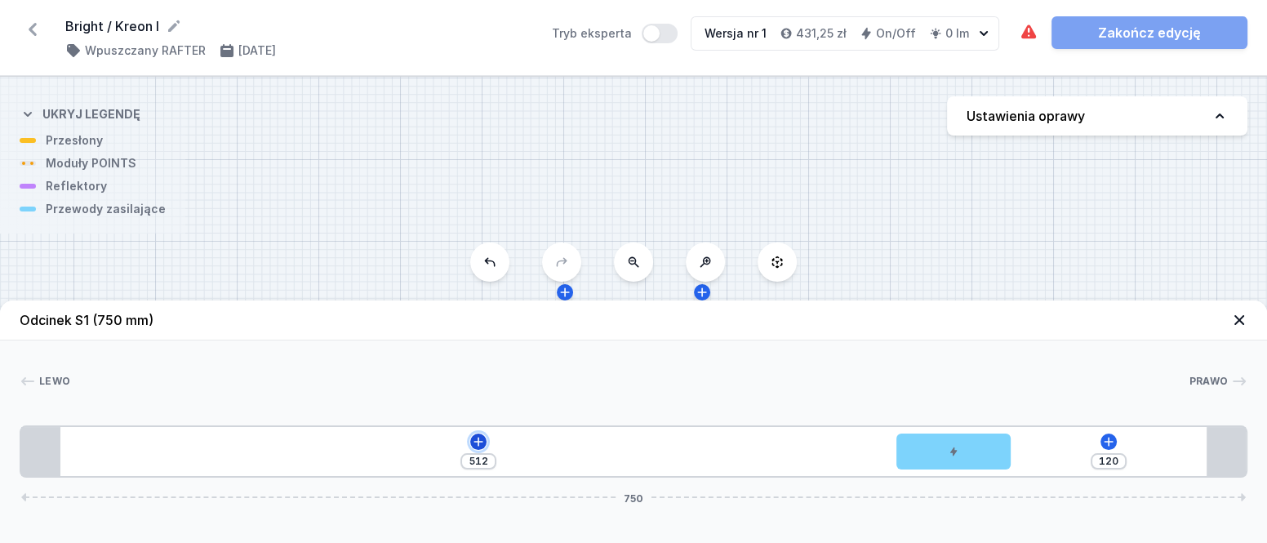
click at [481, 443] on icon at bounding box center [478, 441] width 13 height 13
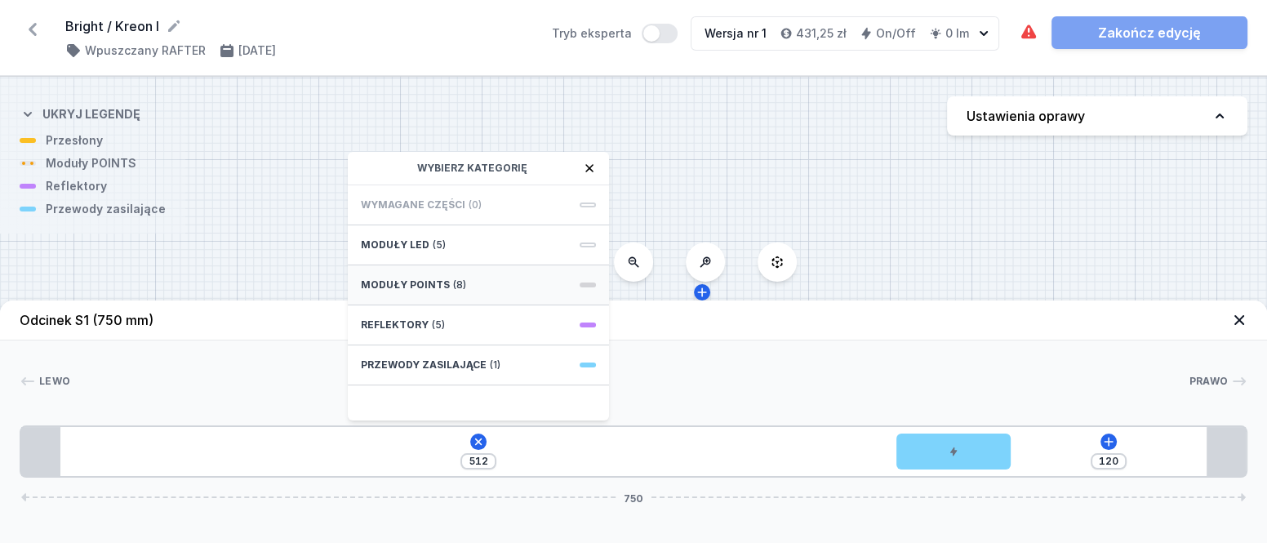
click at [453, 283] on span "(8)" at bounding box center [459, 284] width 13 height 13
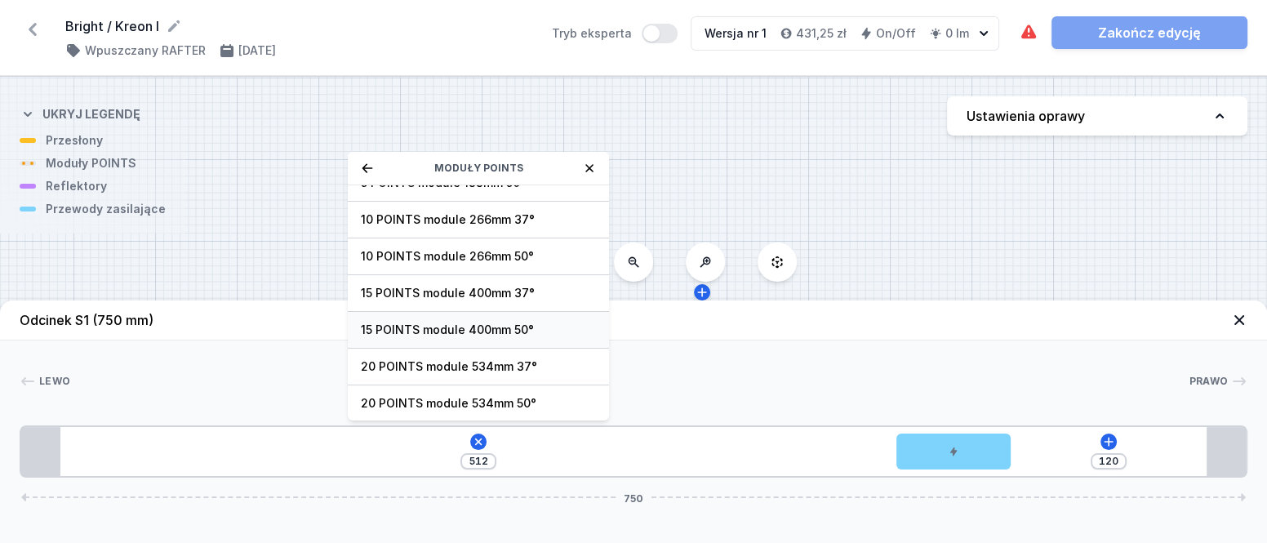
click at [483, 328] on span "15 POINTS module 400mm 50°" at bounding box center [478, 330] width 235 height 16
type input "134"
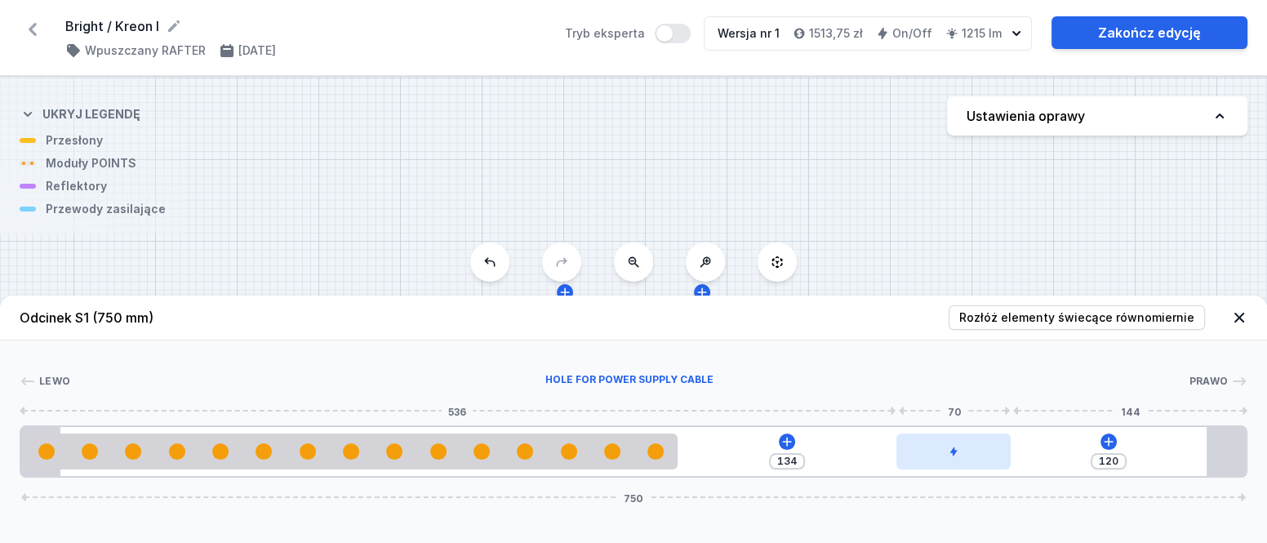
type input "130"
type input "124"
type input "129"
type input "125"
type input "128"
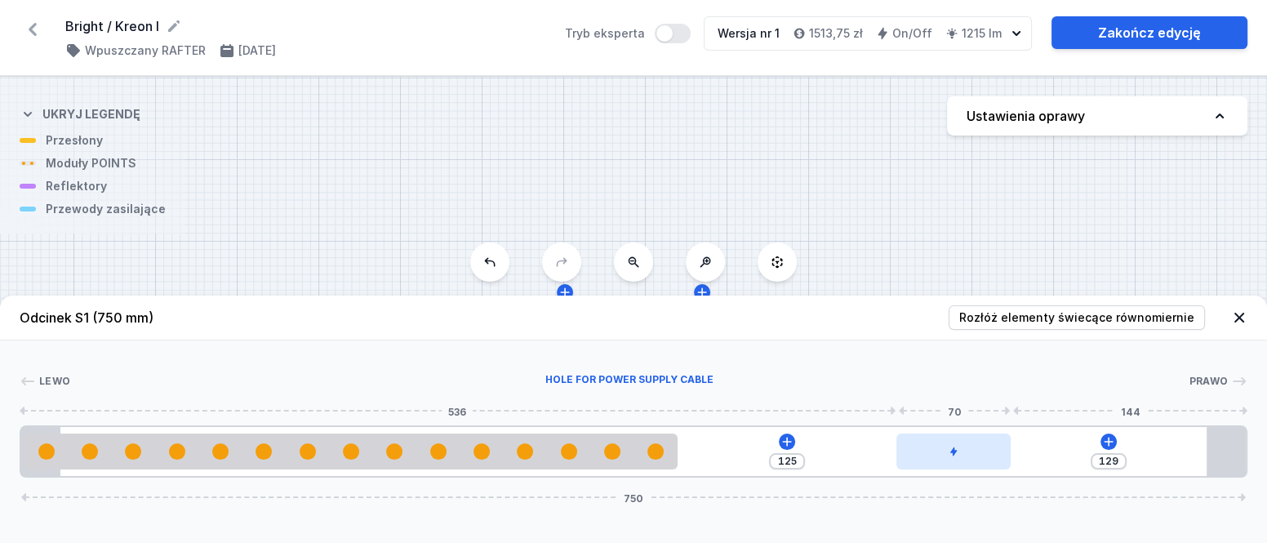
type input "126"
type input "127"
type input "125"
type input "129"
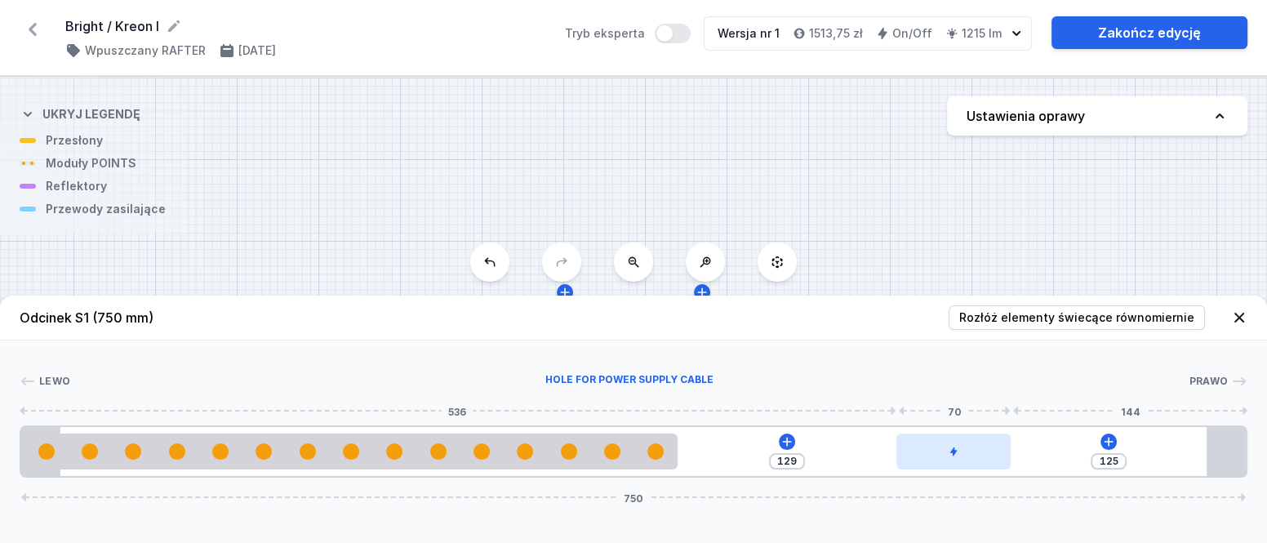
type input "122"
type input "132"
type input "117"
type input "137"
type input "110"
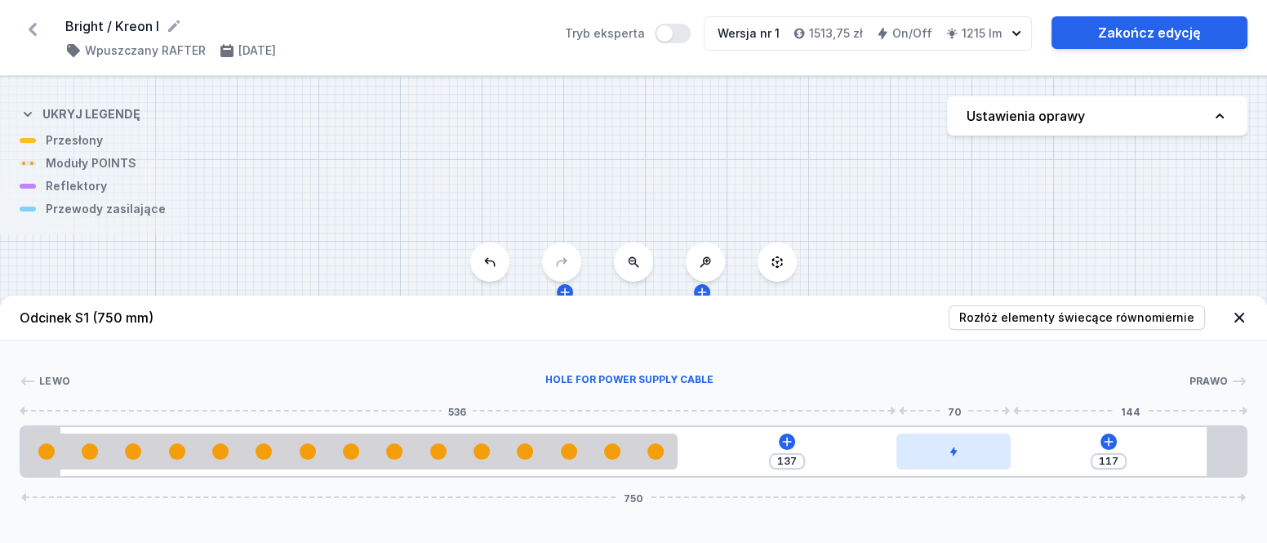
type input "144"
type input "100"
type input "154"
type input "91"
type input "163"
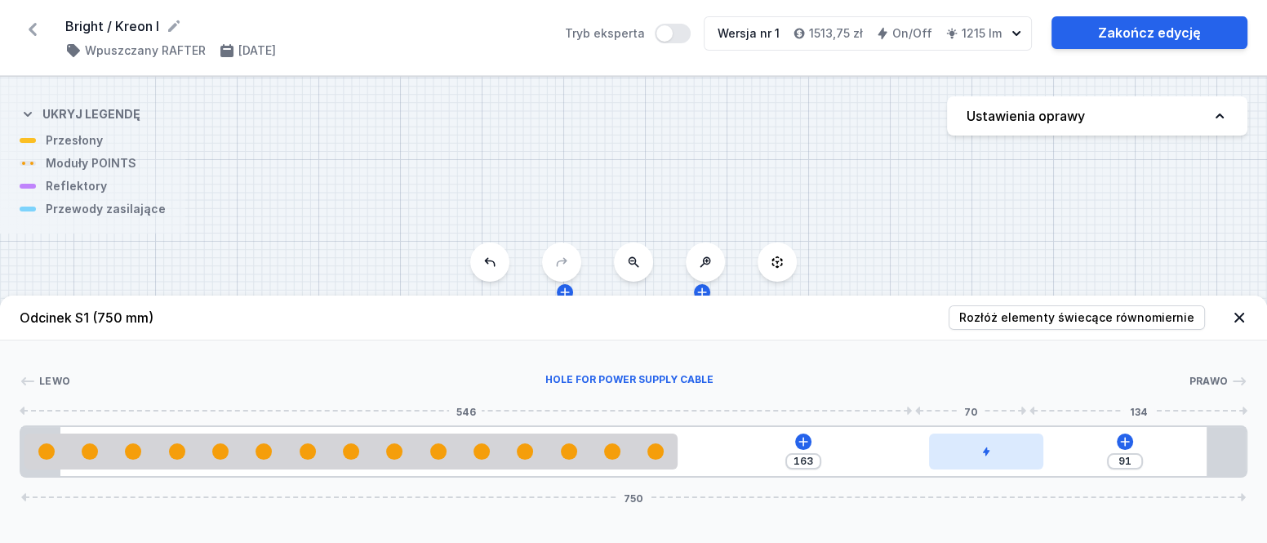
type input "77"
type input "177"
type input "70"
type input "184"
type input "65"
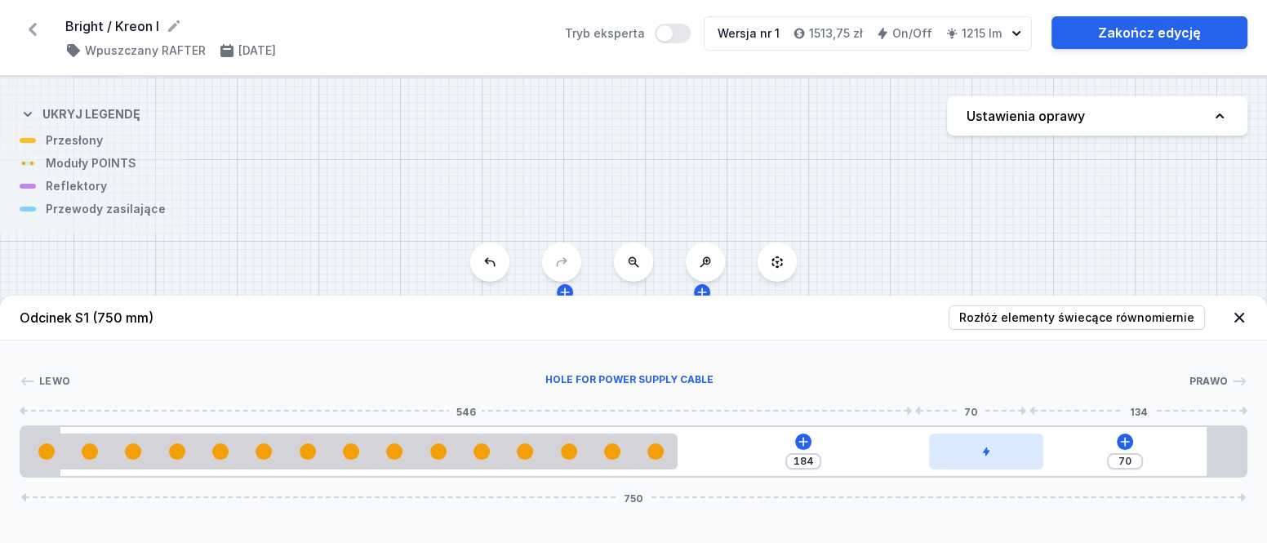
type input "189"
type input "61"
type input "193"
type input "59"
type input "195"
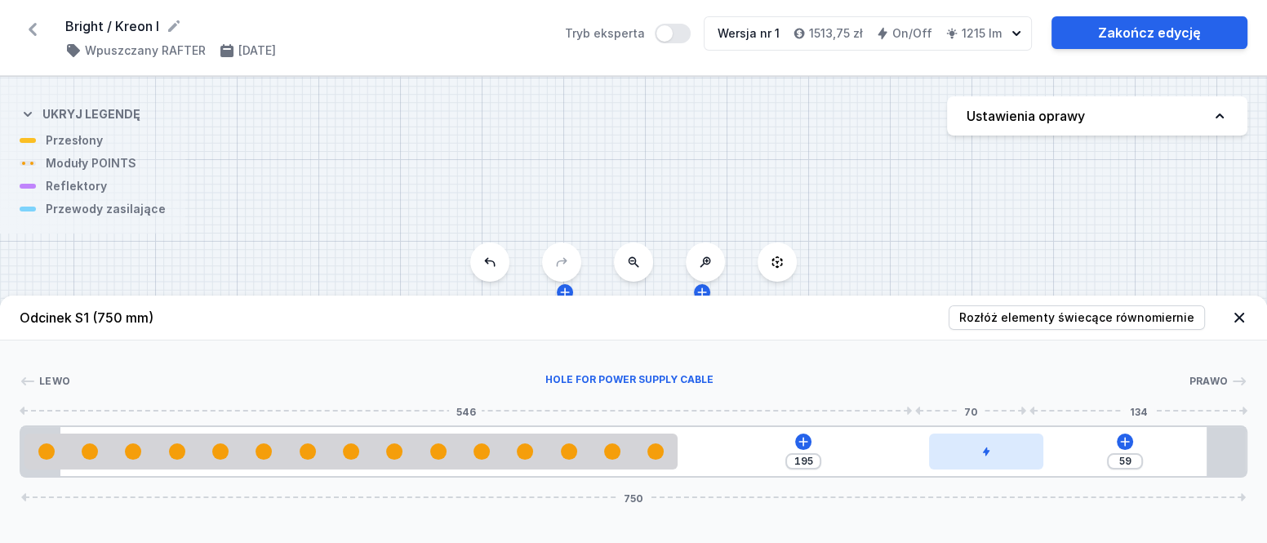
type input "57"
type input "197"
type input "54"
type input "200"
type input "51"
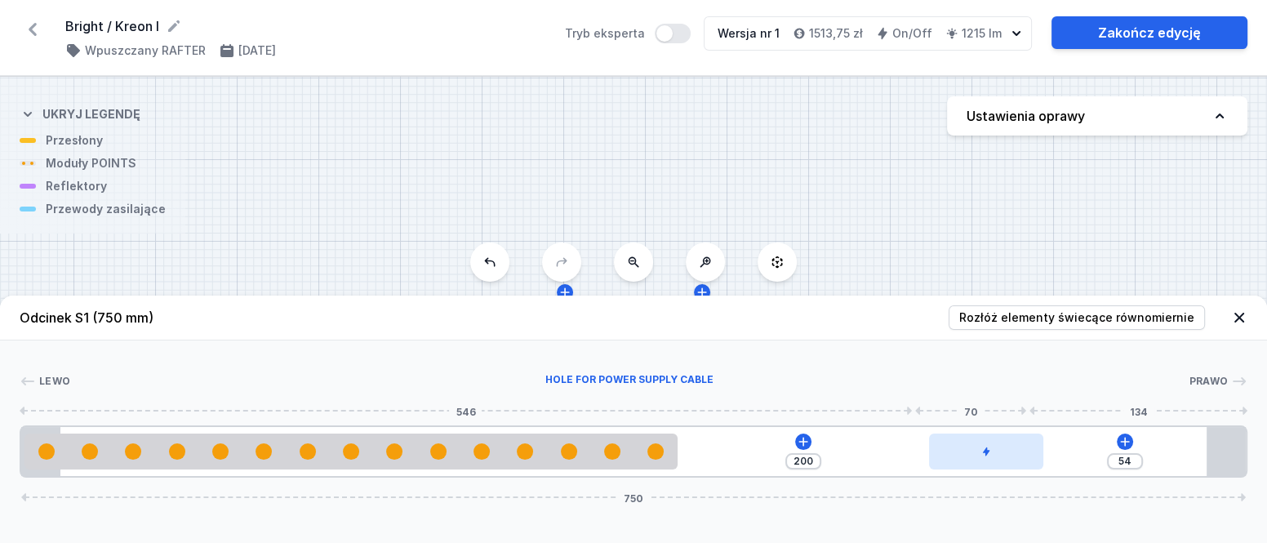
type input "203"
type input "50"
type input "204"
type input "47"
type input "207"
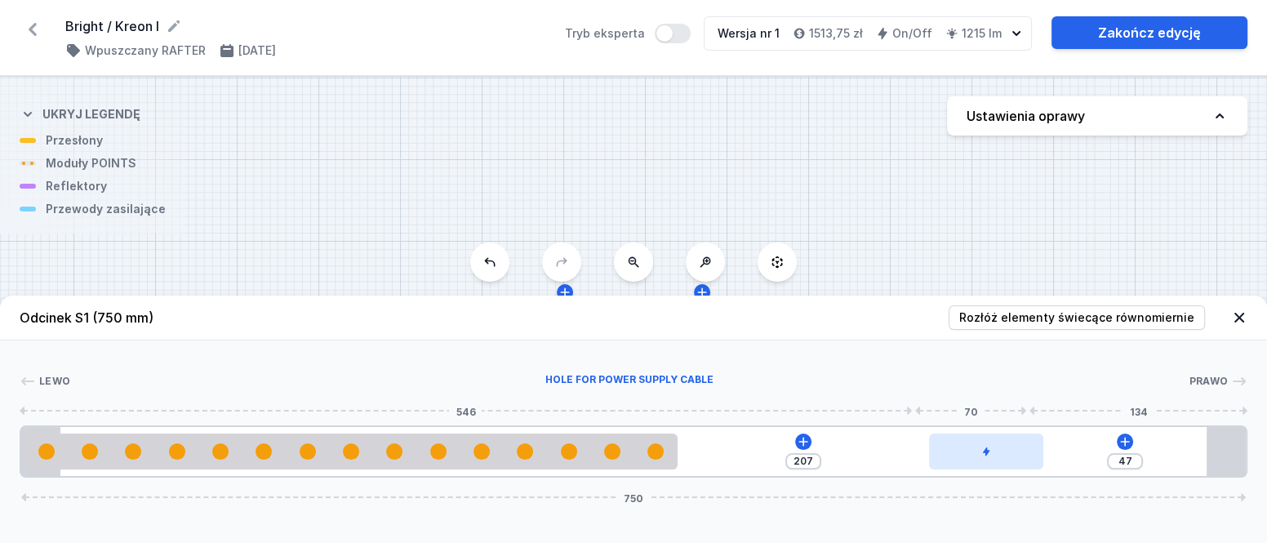
type input "45"
type input "209"
type input "44"
type input "210"
type input "42"
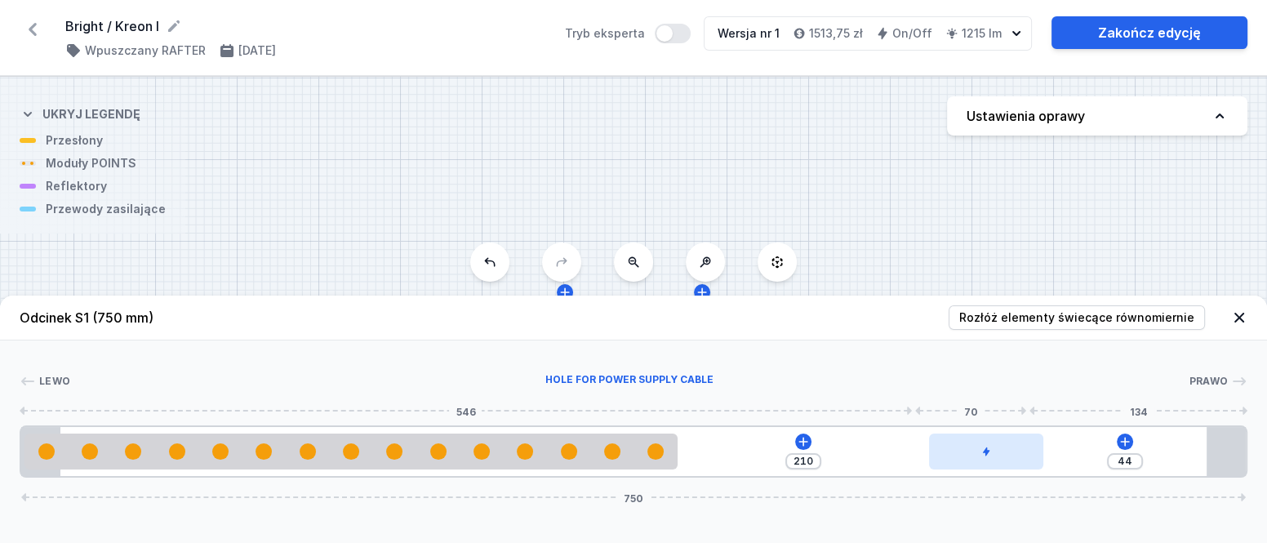
type input "212"
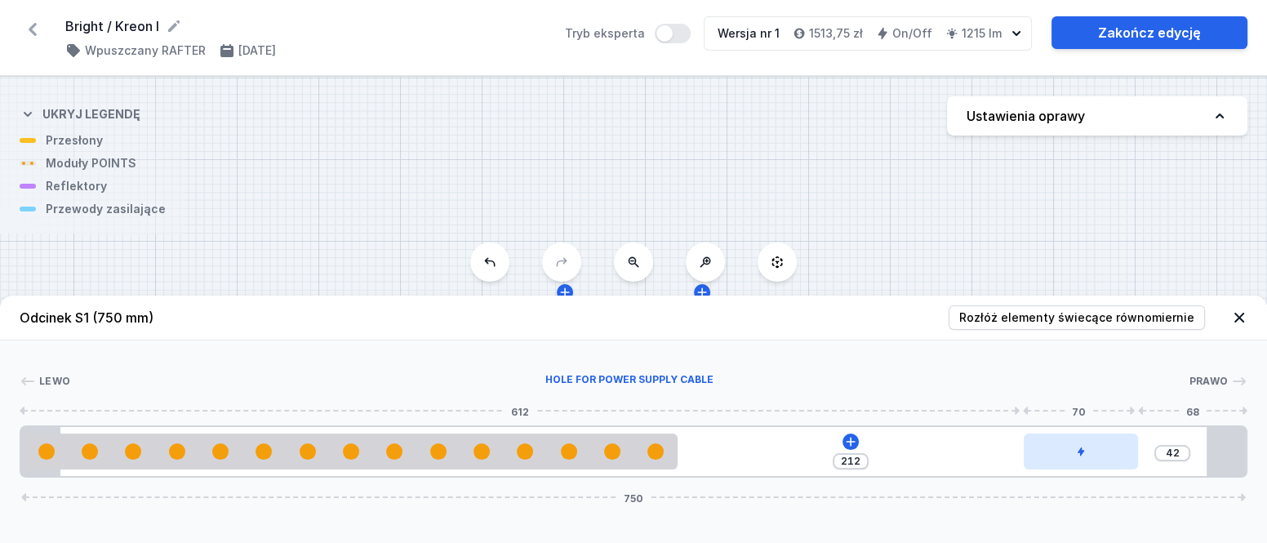
type input "41"
type input "213"
type input "10"
type input "244"
drag, startPoint x: 941, startPoint y: 452, endPoint x: 1157, endPoint y: 461, distance: 216.5
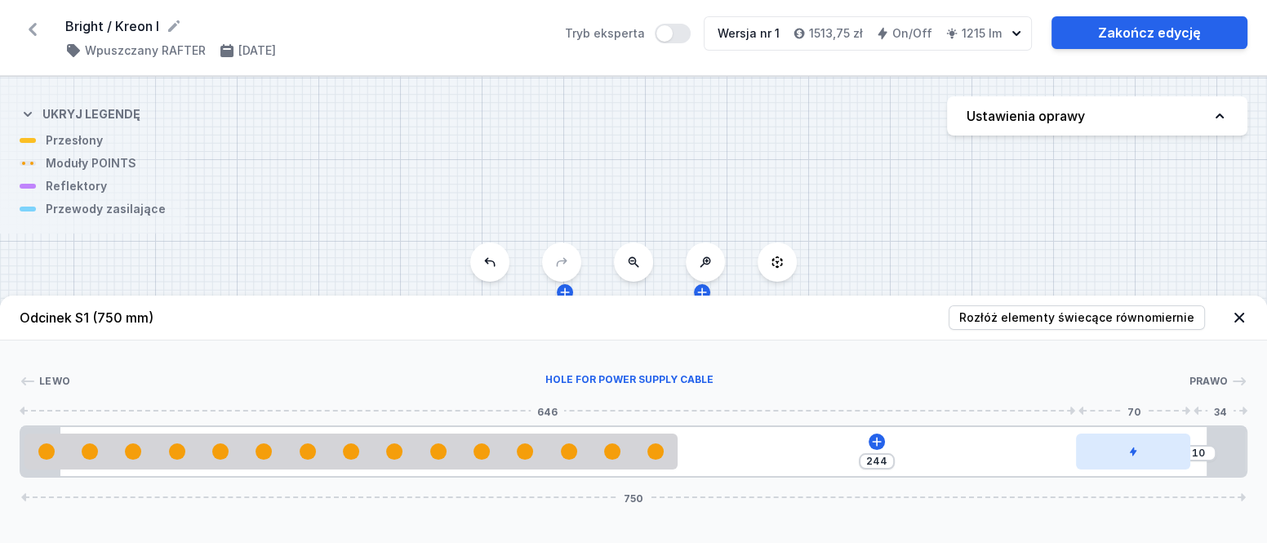
click at [1157, 461] on div at bounding box center [1133, 452] width 114 height 36
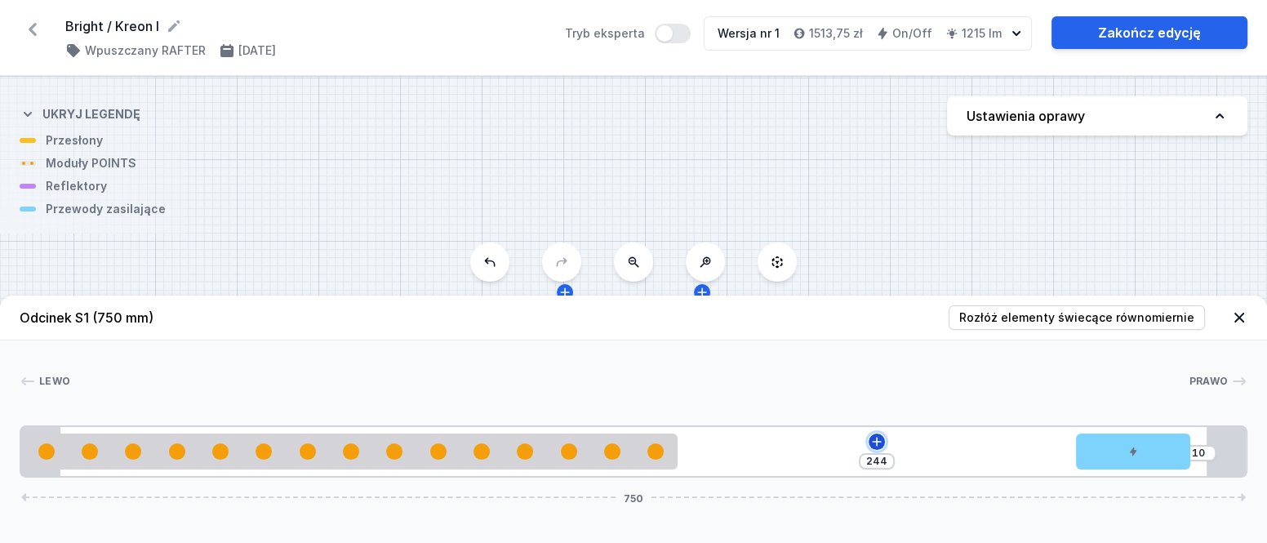
click at [871, 444] on icon at bounding box center [876, 441] width 13 height 13
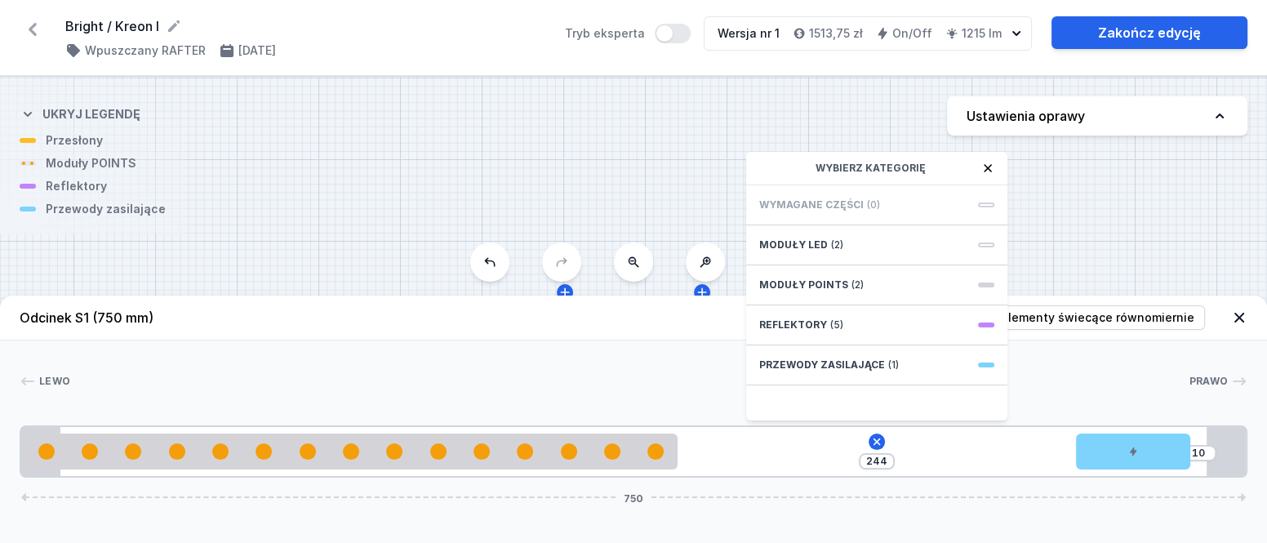
click at [536, 187] on div "S1 750" at bounding box center [633, 310] width 1267 height 466
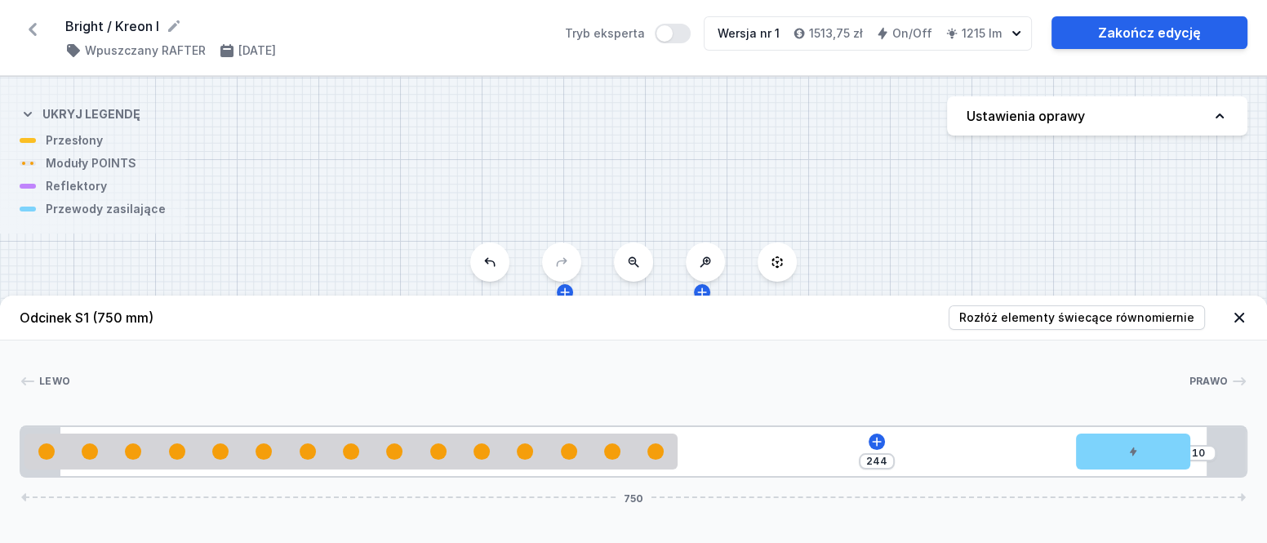
click at [31, 25] on icon at bounding box center [33, 29] width 26 height 26
